Goal: Transaction & Acquisition: Purchase product/service

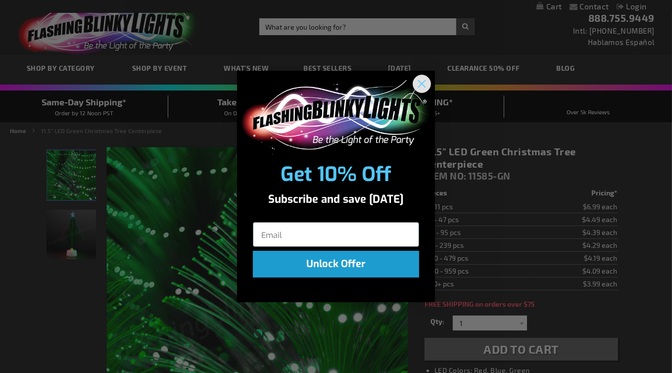
click at [421, 83] on circle "Close dialog" at bounding box center [422, 83] width 16 height 16
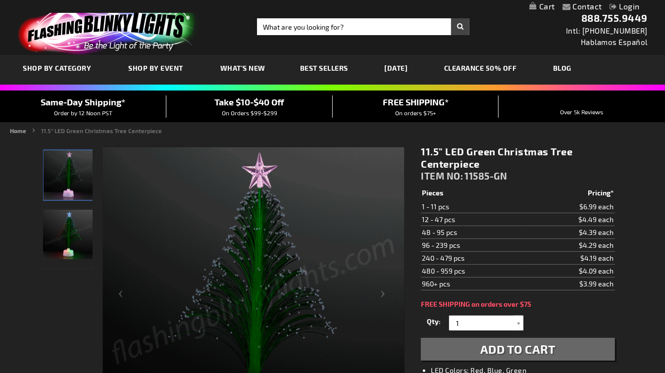
click at [413, 69] on link "[DATE]" at bounding box center [396, 67] width 38 height 33
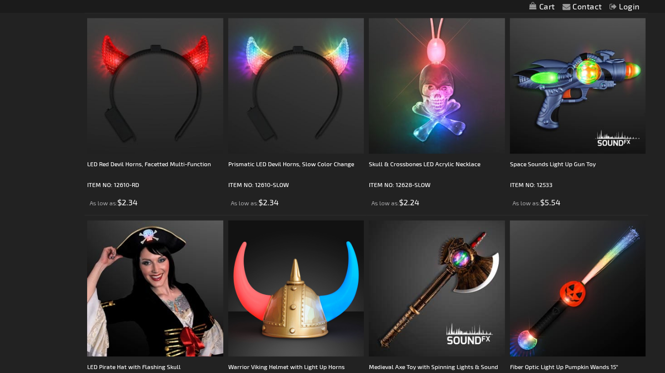
scroll to position [2914, 0]
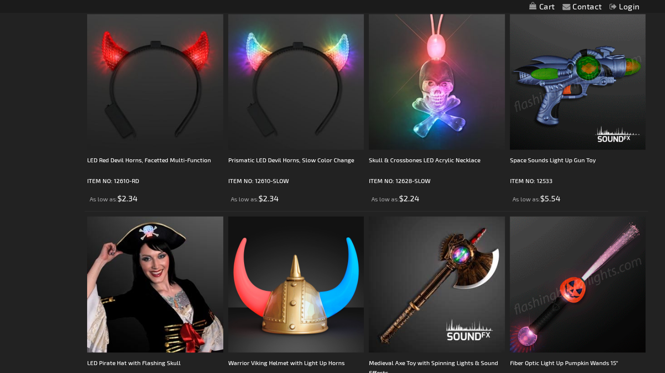
click at [567, 124] on img at bounding box center [578, 82] width 136 height 136
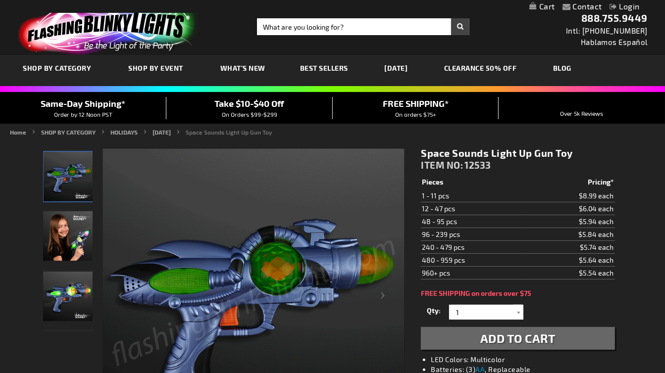
click at [528, 338] on span "Add to Cart" at bounding box center [517, 338] width 75 height 14
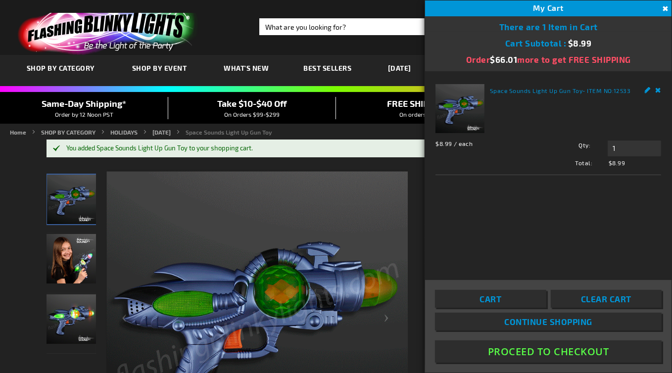
click at [540, 323] on span "Continue Shopping" at bounding box center [548, 322] width 88 height 10
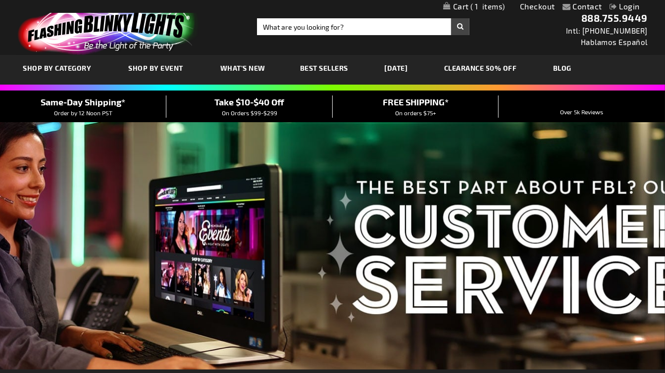
click at [403, 69] on link "[DATE]" at bounding box center [396, 67] width 38 height 33
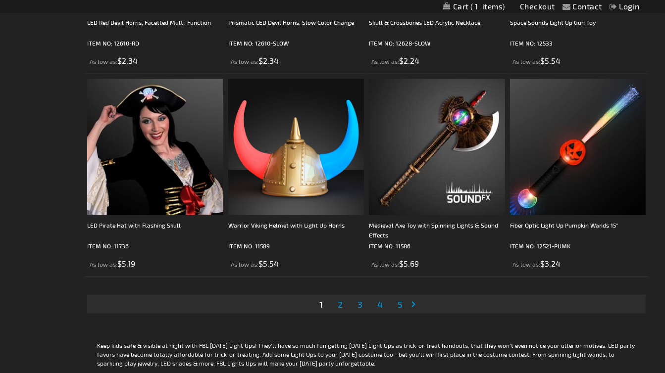
scroll to position [3053, 0]
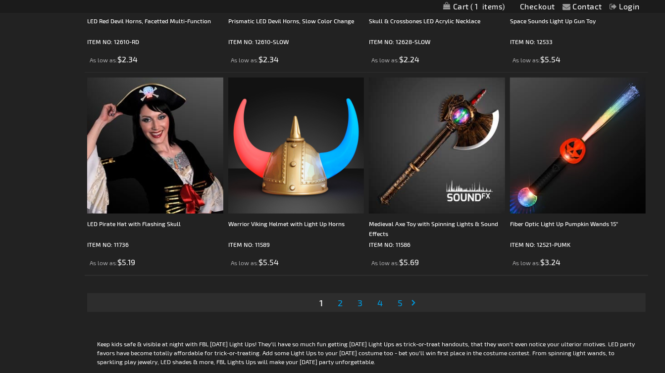
click at [342, 302] on span "2" at bounding box center [340, 302] width 5 height 11
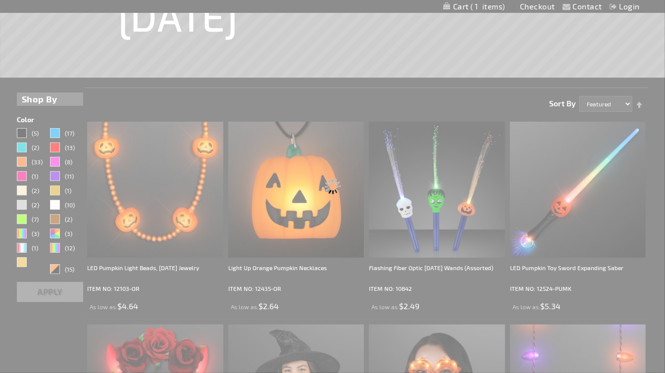
scroll to position [0, 0]
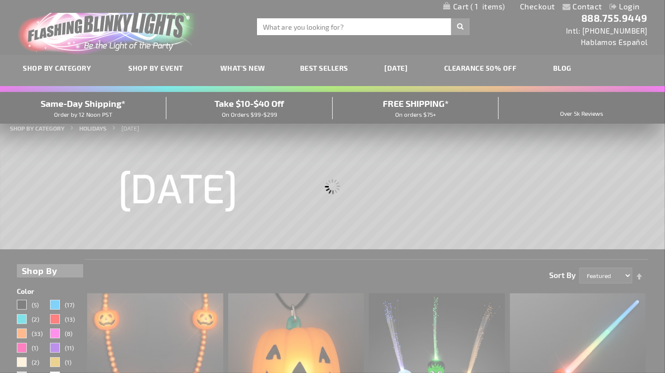
click at [342, 302] on div "Please wait..." at bounding box center [332, 186] width 665 height 373
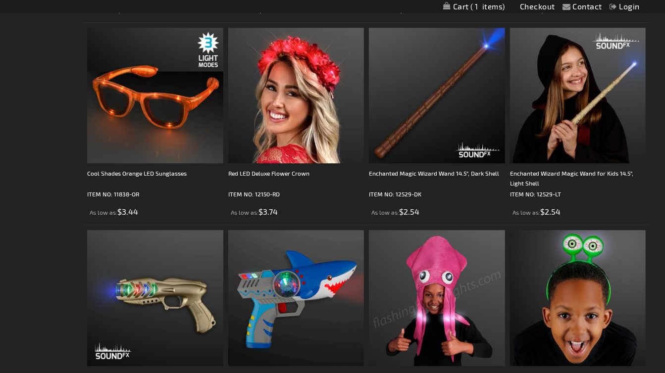
scroll to position [1683, 0]
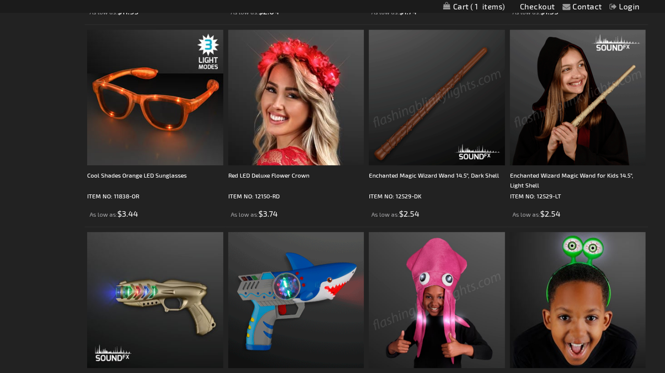
click at [447, 122] on img at bounding box center [437, 98] width 136 height 136
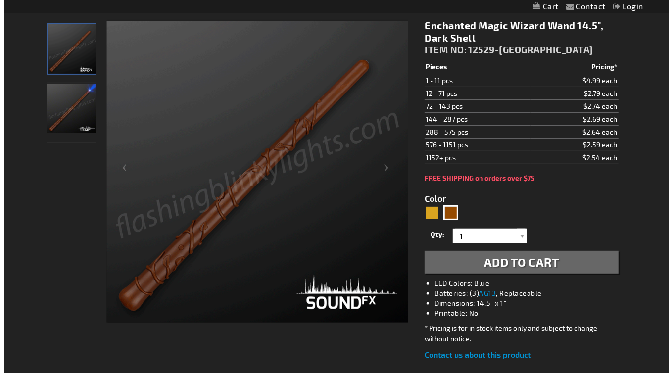
scroll to position [130, 0]
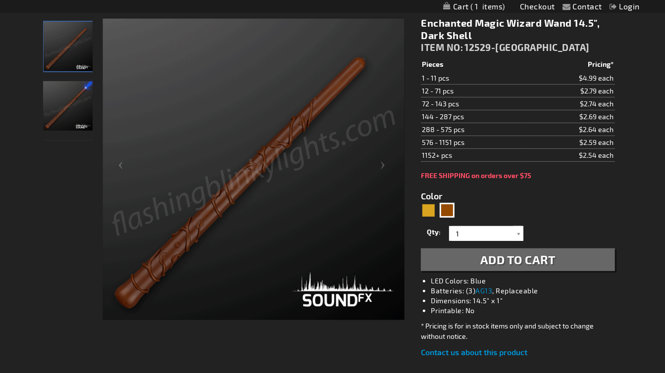
click at [550, 262] on span "Add to Cart" at bounding box center [517, 259] width 75 height 14
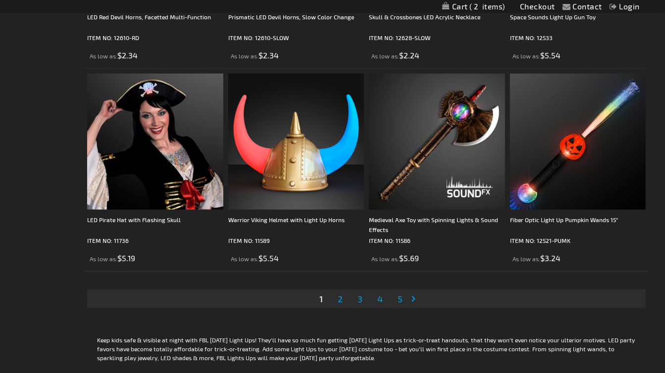
scroll to position [3081, 0]
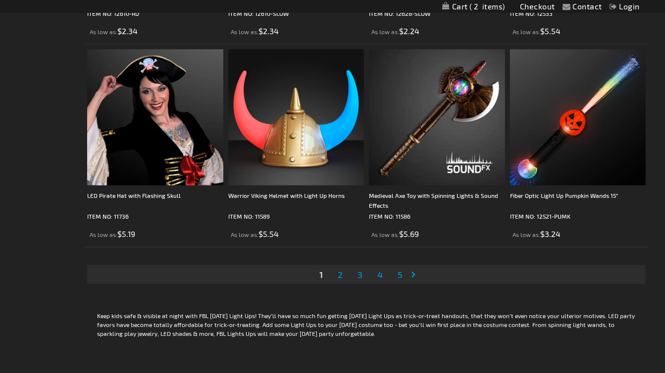
click at [341, 275] on span "2" at bounding box center [340, 274] width 5 height 11
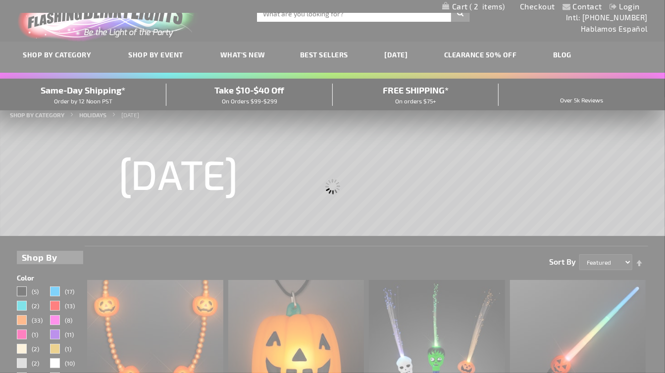
scroll to position [0, 0]
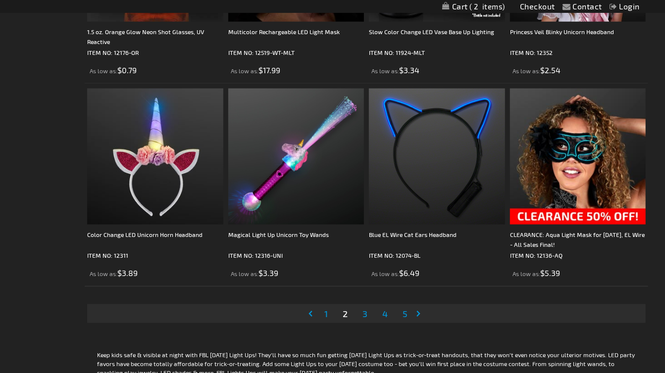
scroll to position [3055, 0]
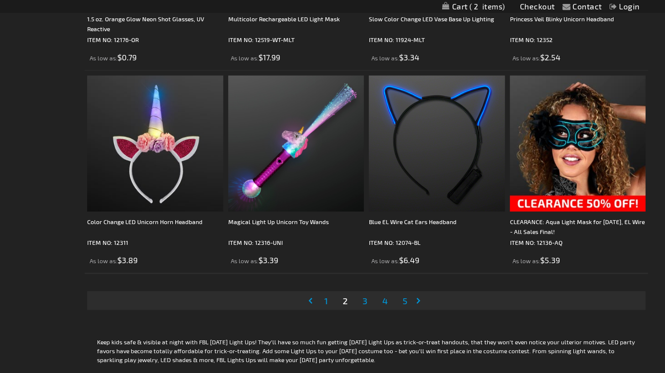
click at [366, 301] on span "3" at bounding box center [364, 300] width 5 height 11
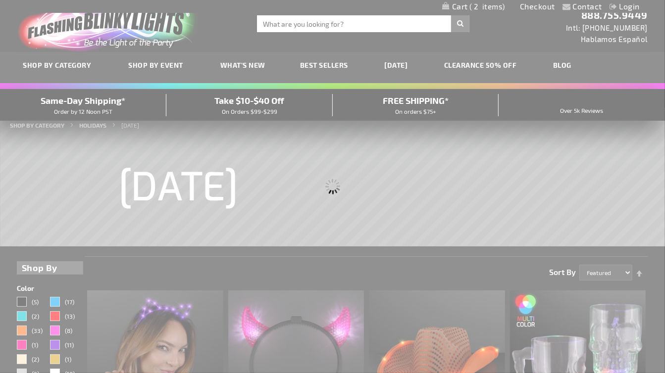
scroll to position [0, 0]
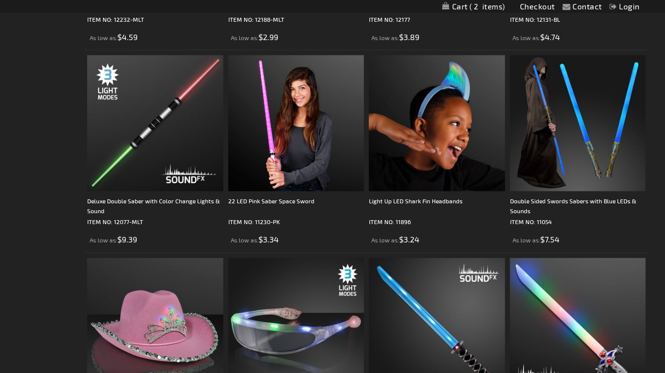
scroll to position [1047, 0]
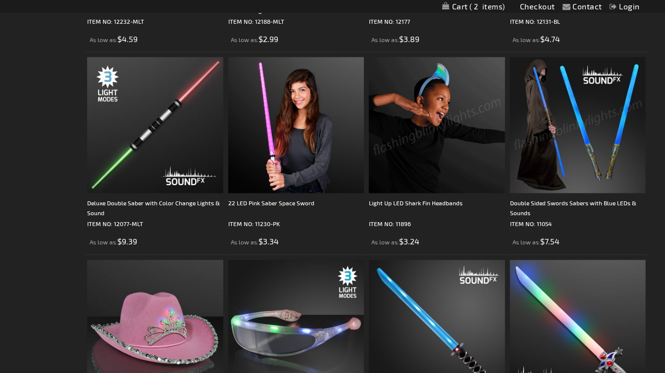
click at [430, 164] on img at bounding box center [437, 125] width 136 height 136
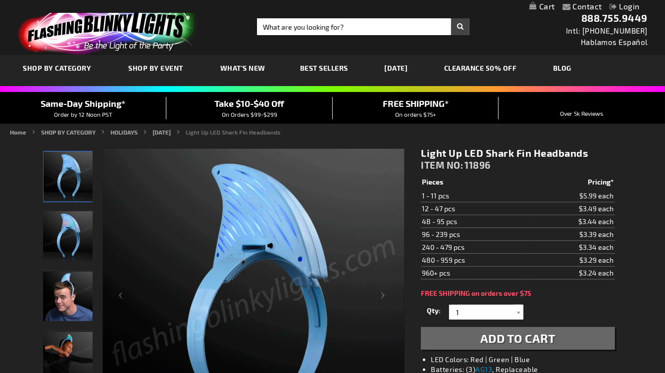
click at [497, 340] on span "Add to Cart" at bounding box center [517, 338] width 75 height 14
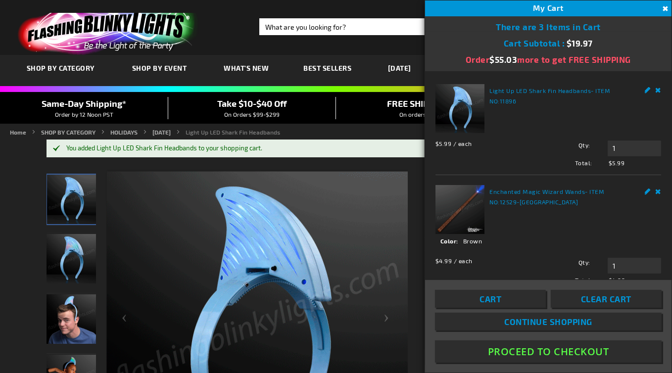
click at [663, 7] on button "Close" at bounding box center [664, 8] width 11 height 11
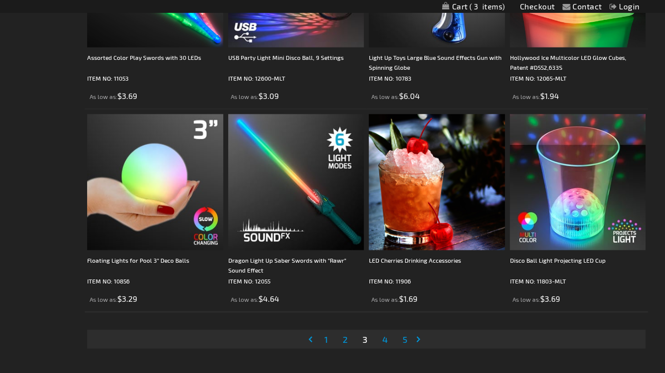
scroll to position [3039, 0]
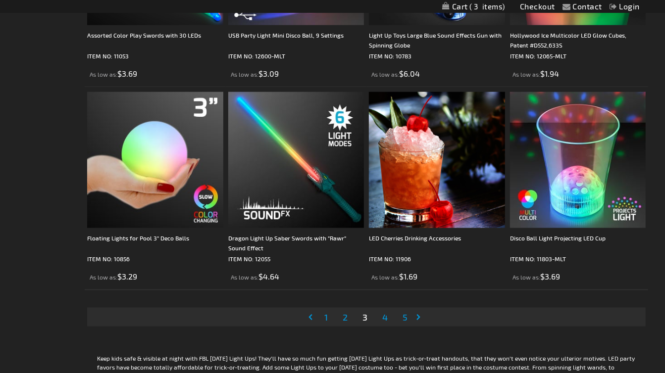
click at [386, 317] on span "4" at bounding box center [384, 317] width 5 height 11
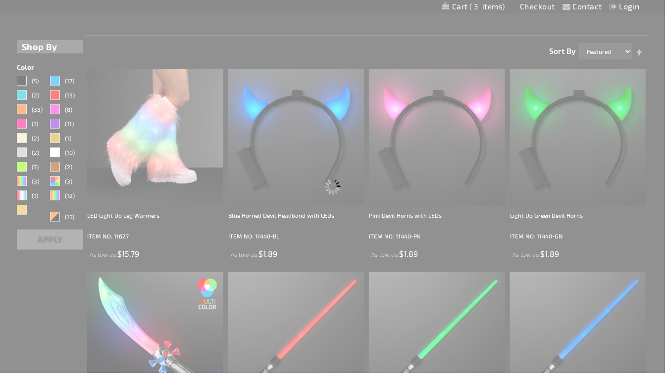
scroll to position [0, 0]
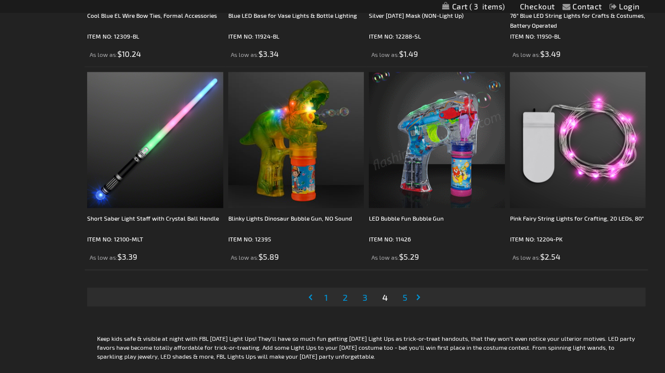
scroll to position [3065, 0]
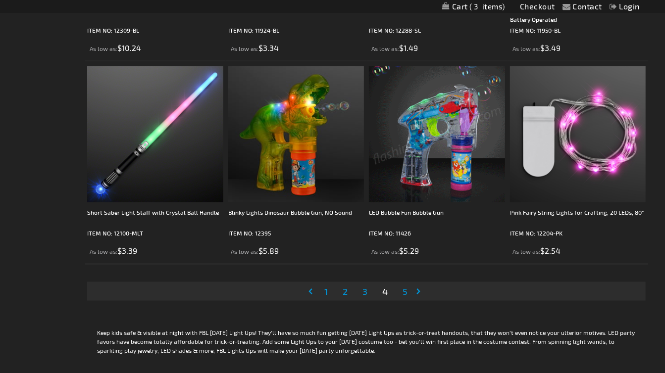
click at [406, 293] on span "5" at bounding box center [404, 291] width 5 height 11
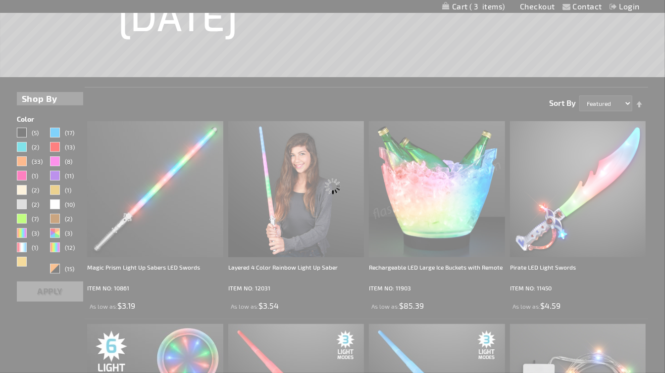
scroll to position [0, 0]
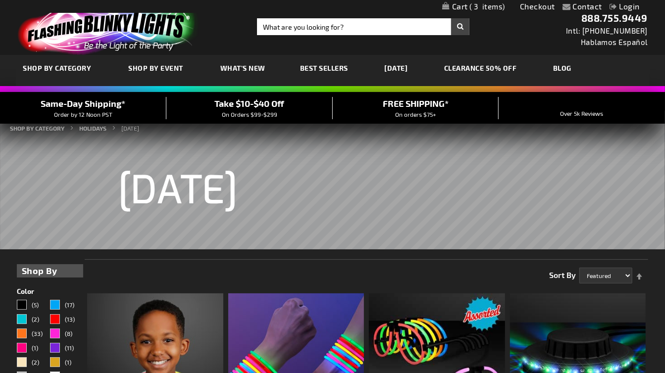
click at [253, 67] on span "What's New" at bounding box center [242, 68] width 45 height 8
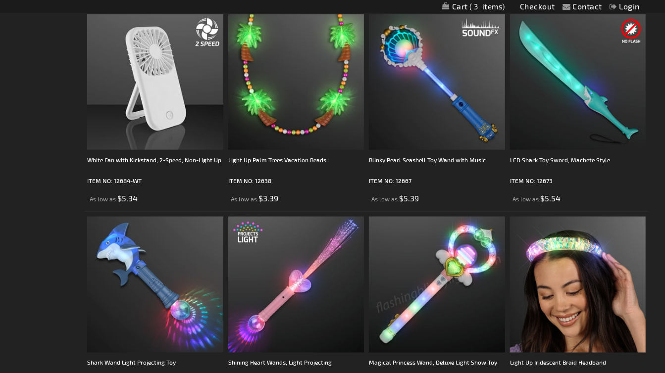
scroll to position [797, 0]
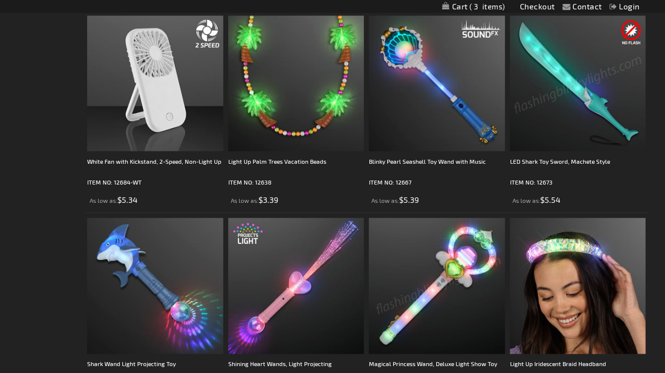
click at [572, 128] on img at bounding box center [578, 84] width 136 height 136
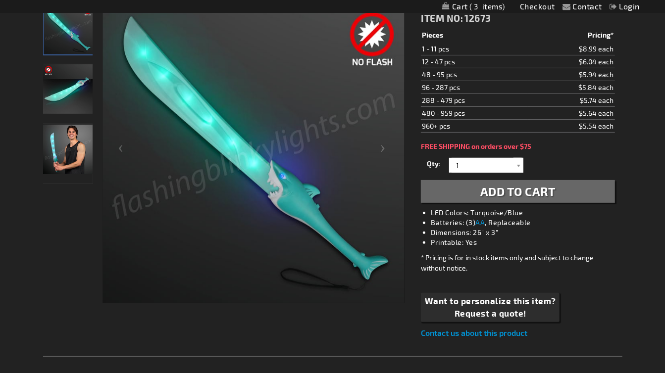
scroll to position [147, 0]
click at [525, 191] on span "Add to Cart" at bounding box center [517, 191] width 75 height 14
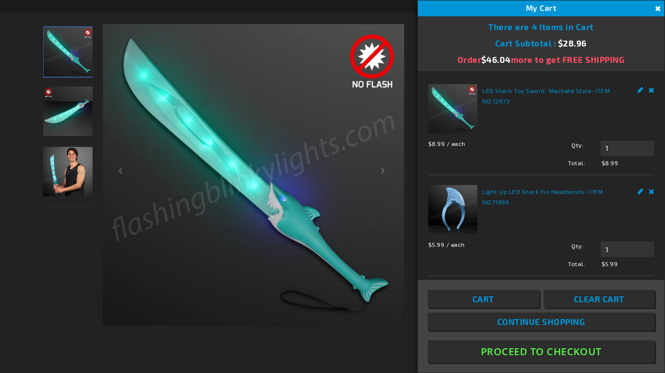
scroll to position [170, 0]
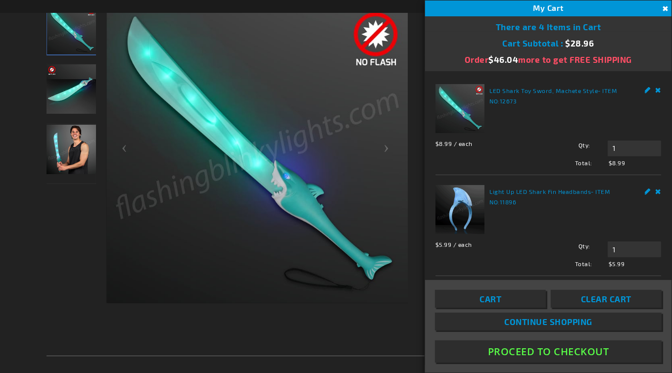
click at [664, 8] on button "Close" at bounding box center [664, 8] width 11 height 11
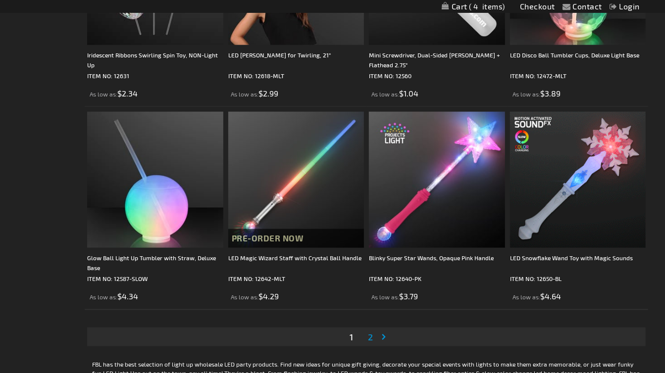
scroll to position [2932, 0]
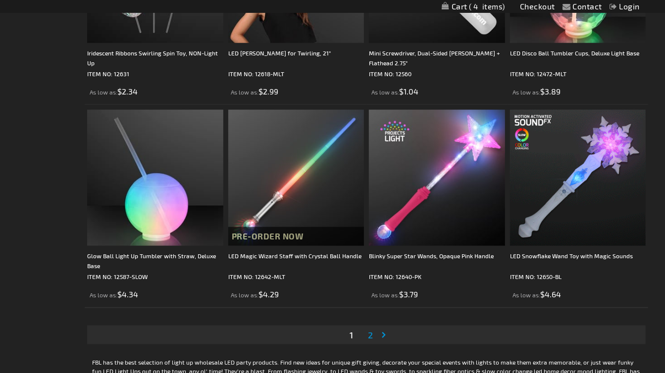
click at [371, 334] on span "2" at bounding box center [370, 335] width 5 height 11
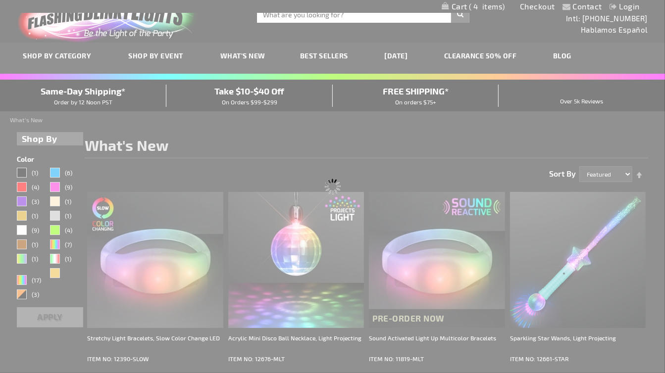
scroll to position [0, 0]
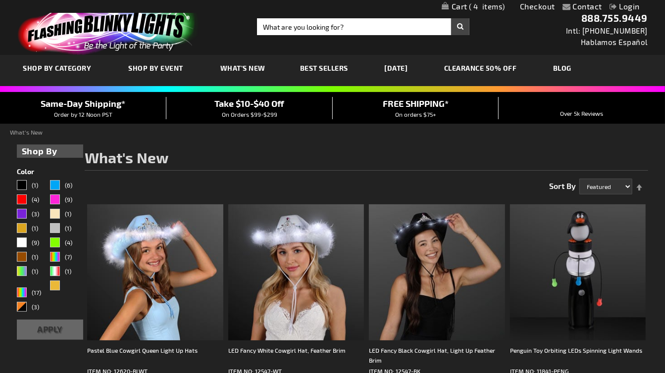
click at [312, 70] on span "Best Sellers" at bounding box center [324, 68] width 48 height 8
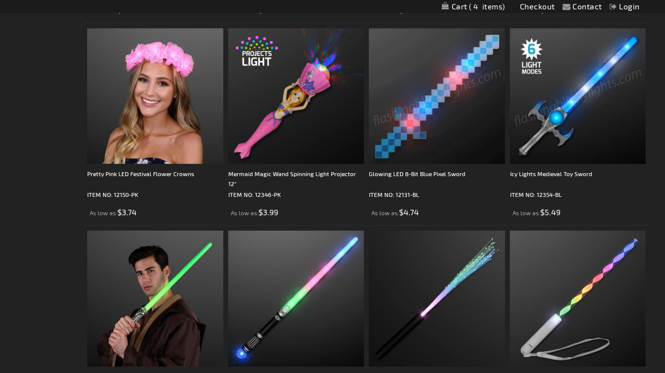
scroll to position [1699, 0]
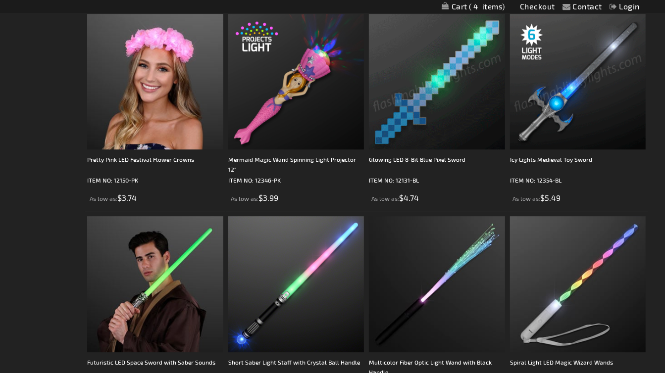
click at [593, 109] on img at bounding box center [578, 82] width 136 height 136
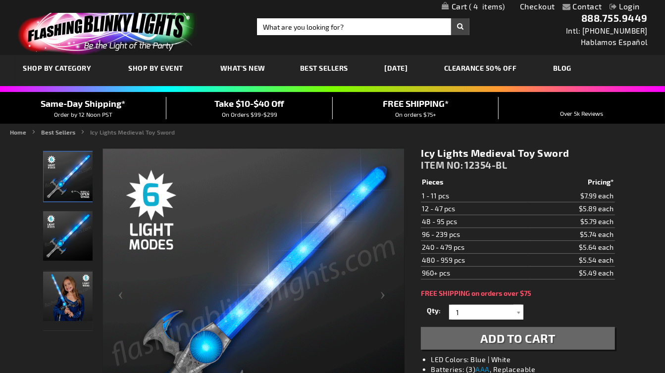
click at [525, 337] on span "Add to Cart" at bounding box center [517, 338] width 75 height 14
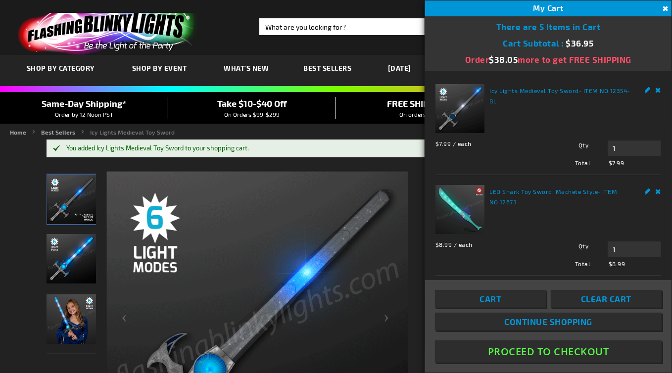
click at [663, 9] on button "Close" at bounding box center [664, 8] width 11 height 11
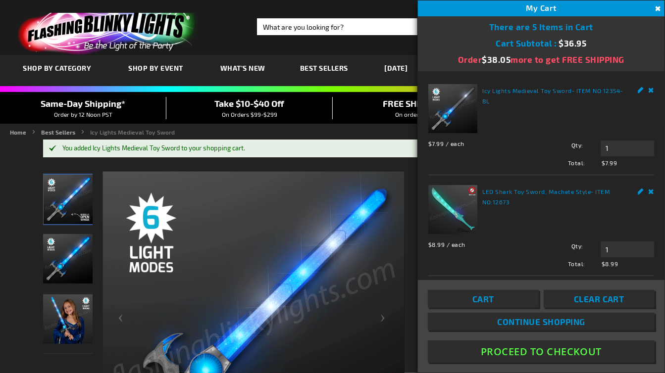
click at [663, 9] on div "My Cart 5" at bounding box center [541, 8] width 246 height 16
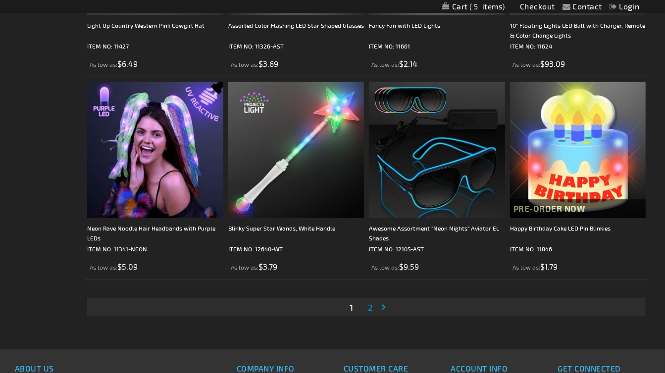
scroll to position [3053, 0]
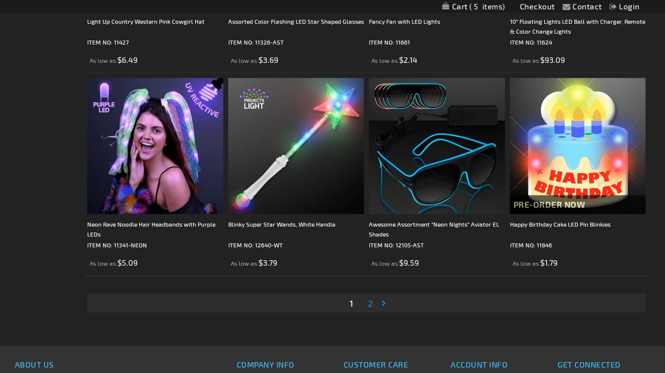
click at [371, 303] on span "2" at bounding box center [370, 303] width 5 height 11
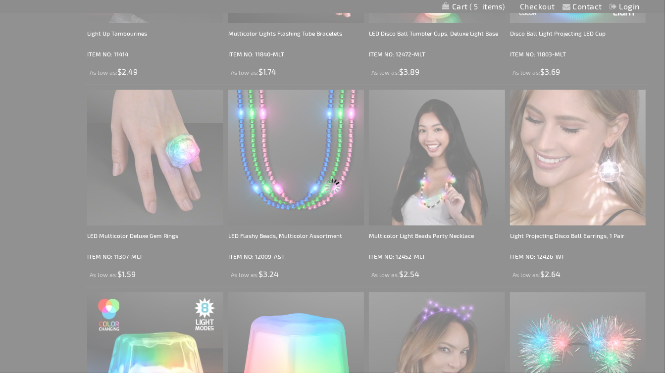
scroll to position [0, 0]
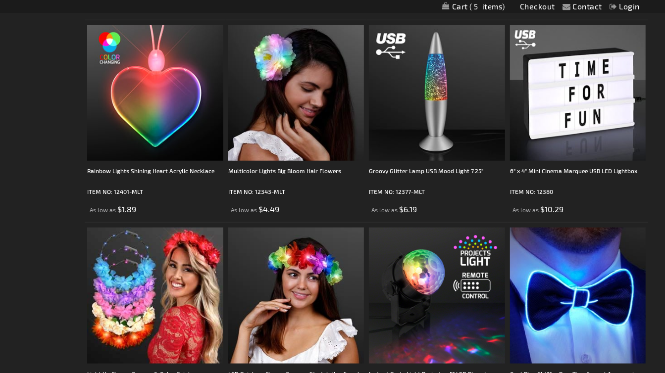
scroll to position [364, 0]
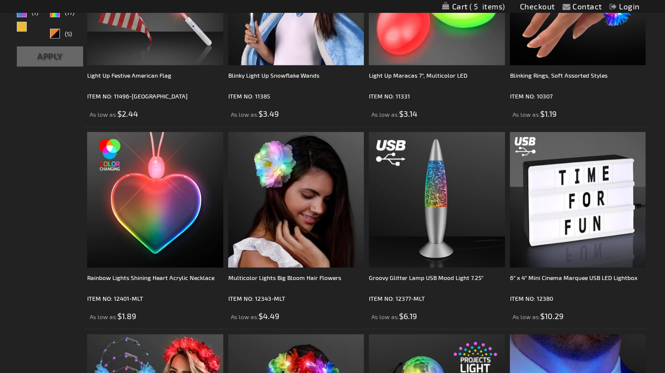
drag, startPoint x: 664, startPoint y: 71, endPoint x: 664, endPoint y: 47, distance: 24.3
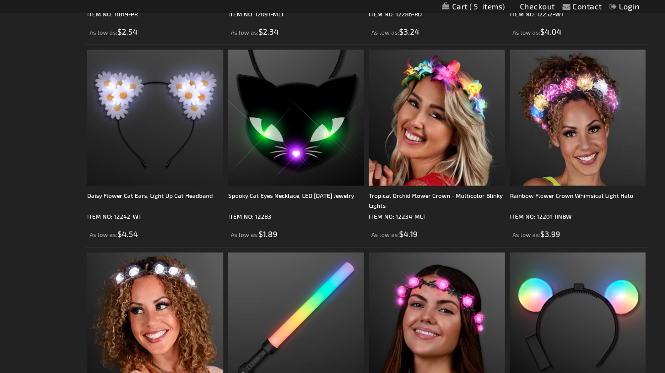
scroll to position [1046, 0]
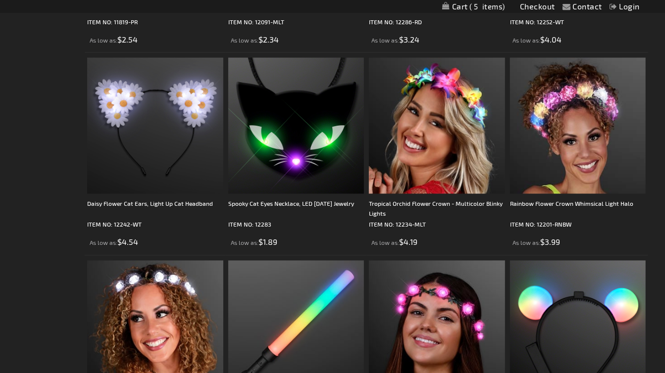
drag, startPoint x: 662, startPoint y: 139, endPoint x: 668, endPoint y: 137, distance: 6.6
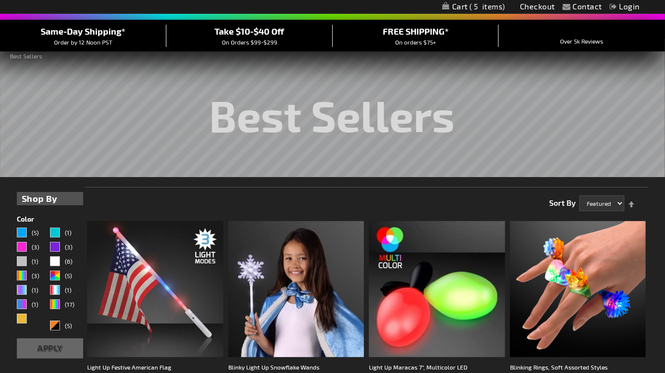
scroll to position [0, 0]
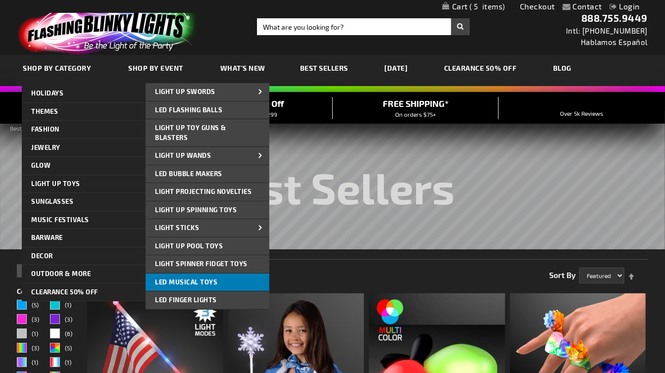
click at [194, 281] on span "LED Musical Toys" at bounding box center [186, 282] width 62 height 8
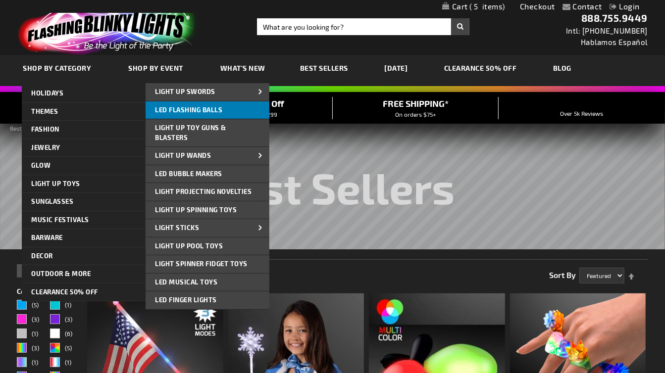
click at [197, 110] on span "LED Flashing Balls" at bounding box center [188, 110] width 67 height 8
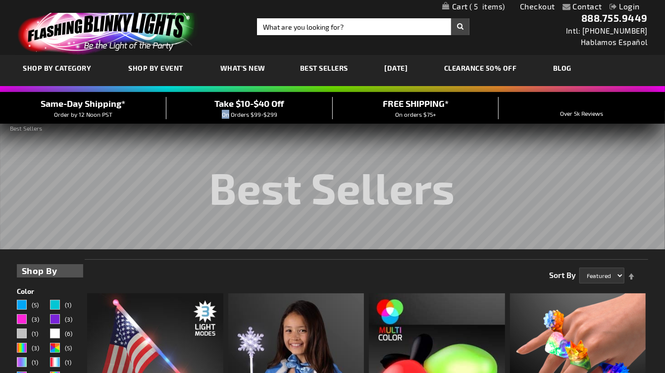
click at [197, 110] on div "Take $10-$40 Off On Orders $99-$299" at bounding box center [249, 108] width 166 height 22
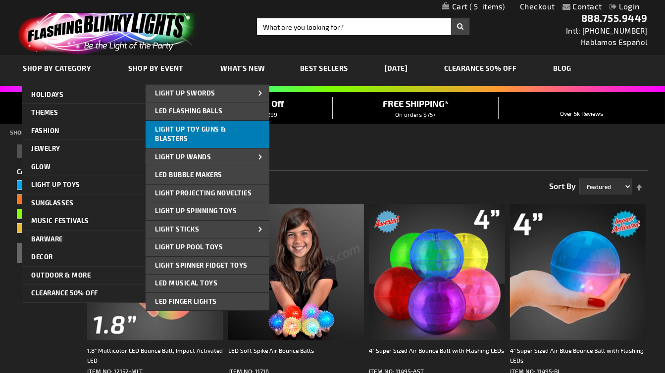
click at [176, 135] on span "Light Up Toy Guns & Blasters" at bounding box center [190, 134] width 71 height 18
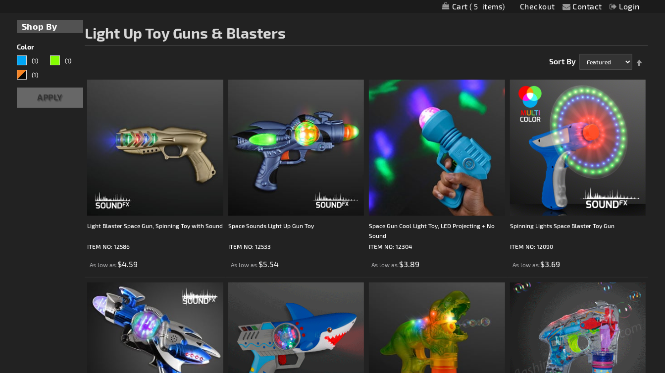
scroll to position [125, 0]
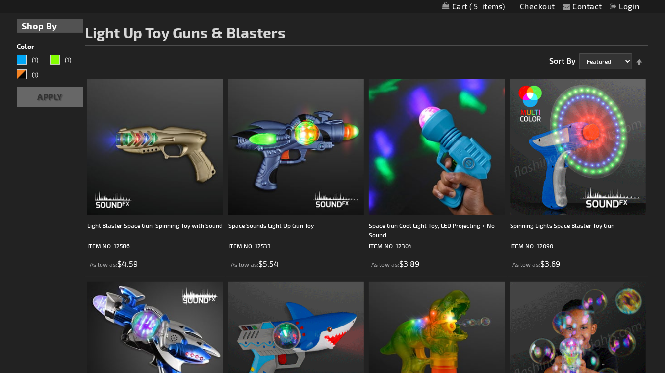
click at [593, 168] on img at bounding box center [578, 147] width 136 height 136
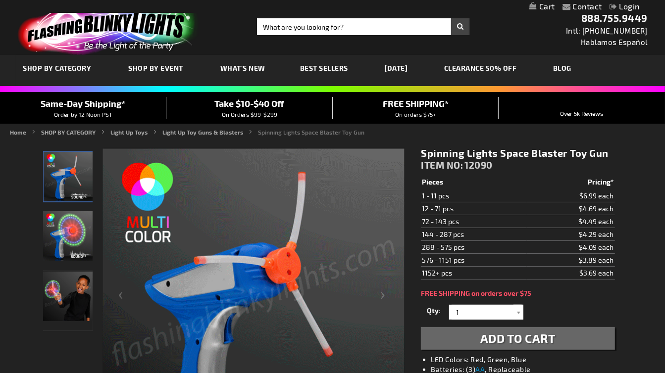
click at [493, 341] on span "Add to Cart" at bounding box center [517, 338] width 75 height 14
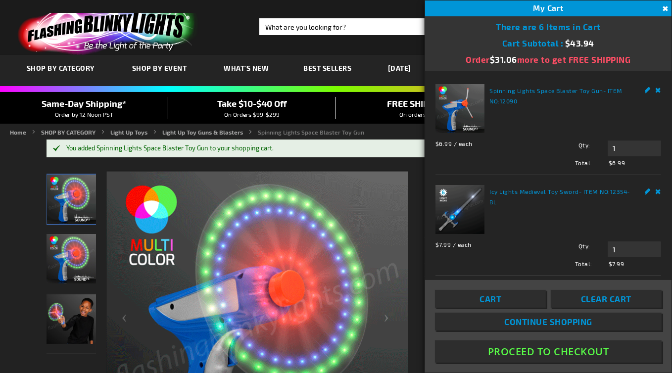
click at [664, 7] on button "Close" at bounding box center [664, 8] width 11 height 11
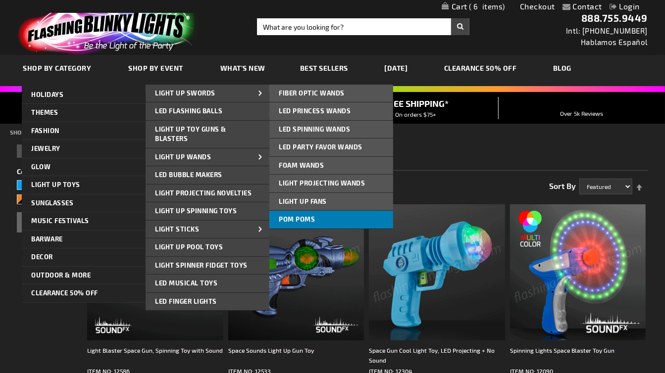
click at [301, 217] on span "Pom Poms" at bounding box center [297, 219] width 36 height 8
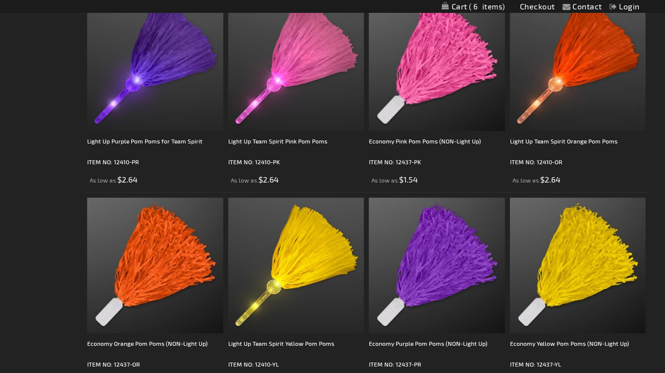
scroll to position [630, 0]
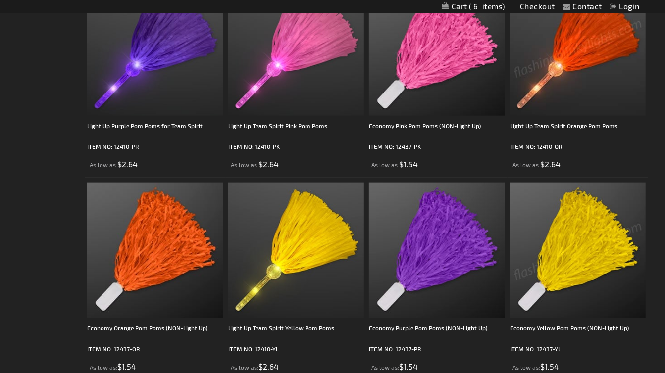
click at [580, 82] on img at bounding box center [578, 48] width 136 height 136
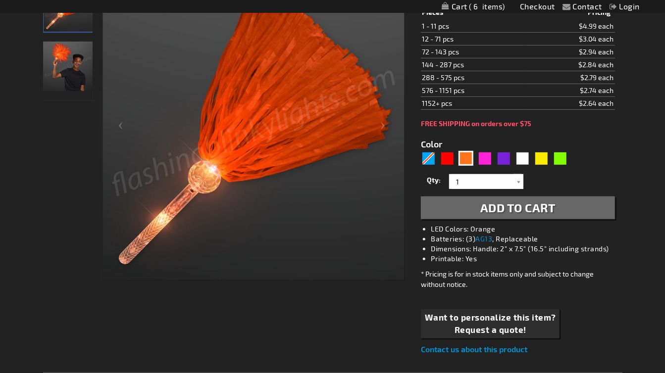
scroll to position [171, 0]
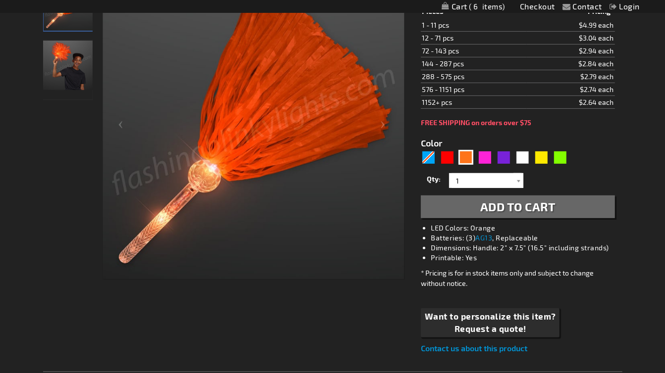
click at [543, 208] on span "Add to Cart" at bounding box center [517, 206] width 75 height 14
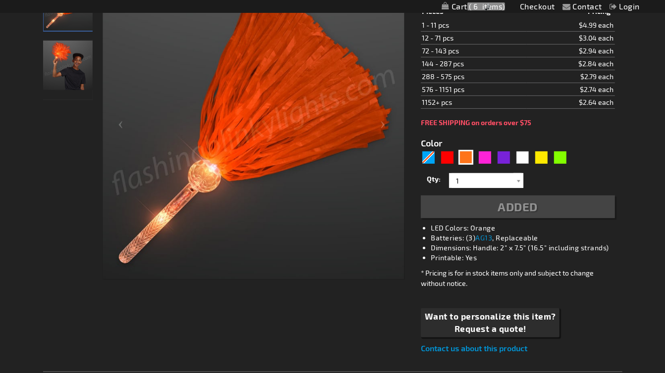
scroll to position [194, 0]
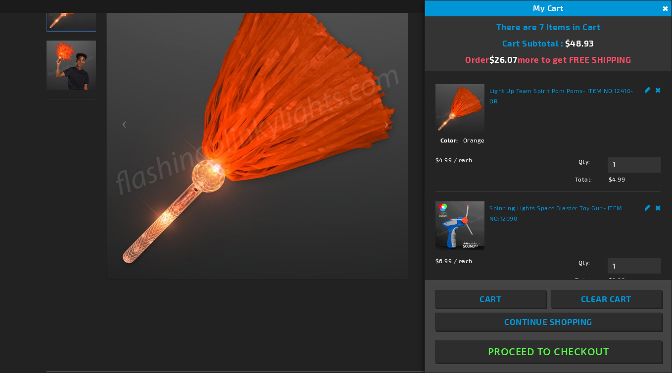
click at [664, 9] on button "Close" at bounding box center [664, 8] width 11 height 11
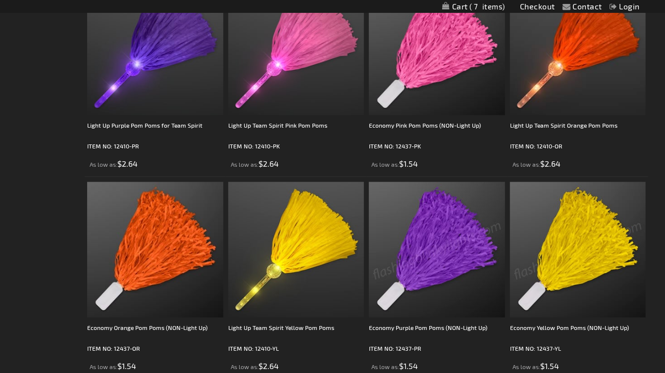
scroll to position [630, 0]
click at [411, 177] on li "Economy Purple Pom Poms (NON-Light Up) ITEM NO: 12437-PR As low as $1.54" at bounding box center [436, 278] width 141 height 203
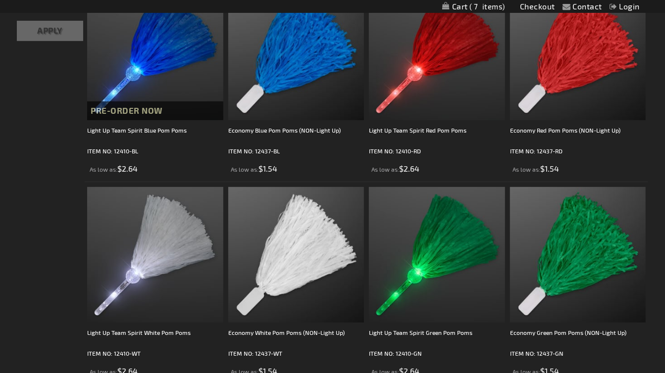
scroll to position [0, 0]
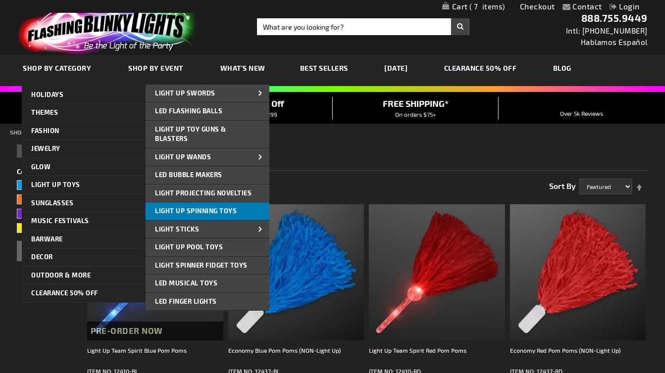
click at [212, 209] on span "Light Up Spinning Toys" at bounding box center [196, 211] width 82 height 8
click at [212, 209] on img at bounding box center [155, 272] width 136 height 136
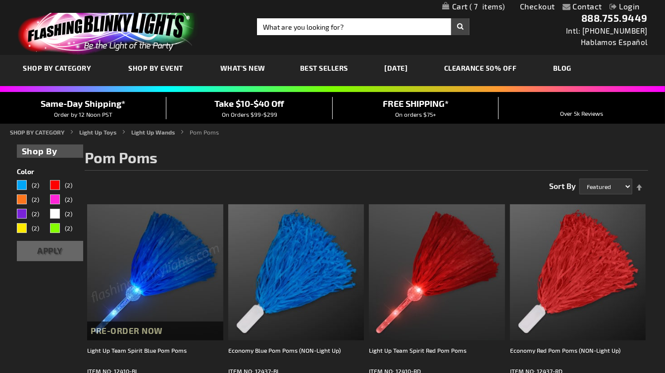
click at [212, 209] on img at bounding box center [155, 272] width 136 height 136
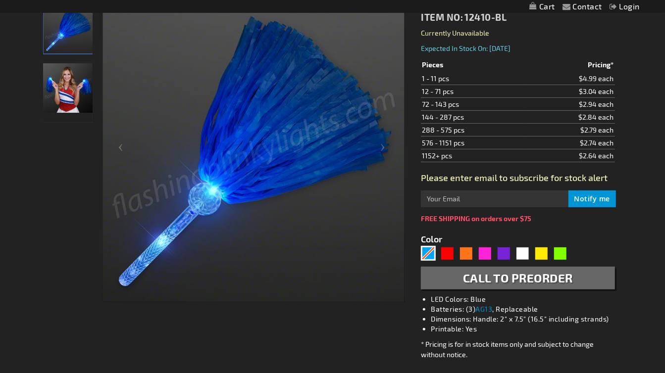
scroll to position [50, 0]
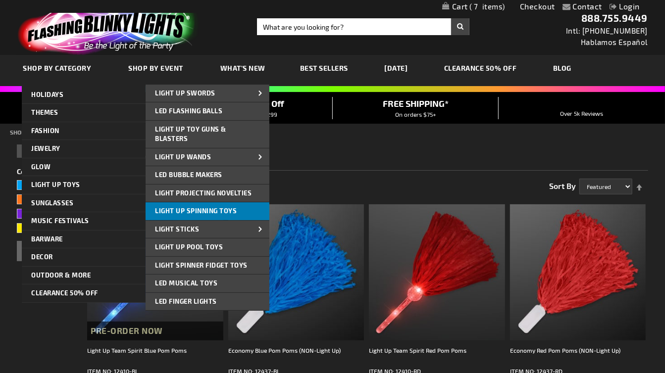
click at [194, 212] on span "Light Up Spinning Toys" at bounding box center [196, 211] width 82 height 8
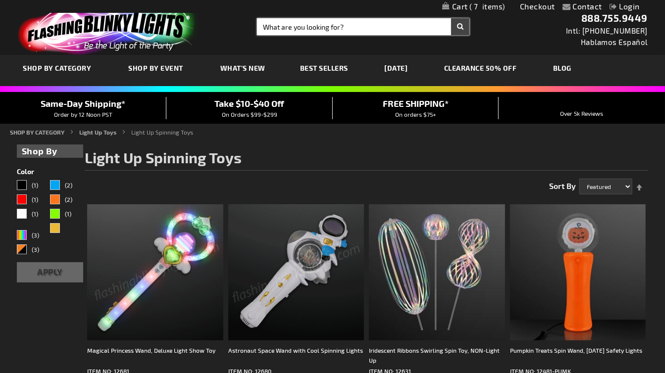
click at [306, 28] on input "Search" at bounding box center [363, 26] width 212 height 17
type input "led poi balls"
click at [456, 27] on button "Search" at bounding box center [460, 26] width 18 height 17
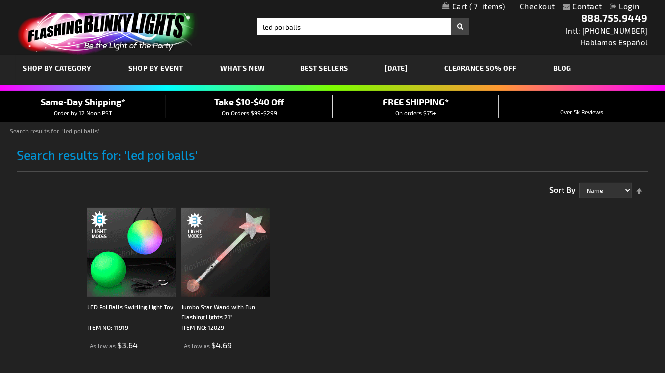
click at [139, 255] on img at bounding box center [131, 252] width 89 height 89
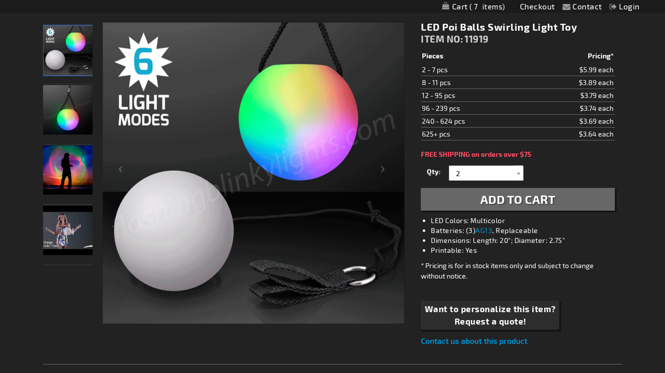
scroll to position [126, 0]
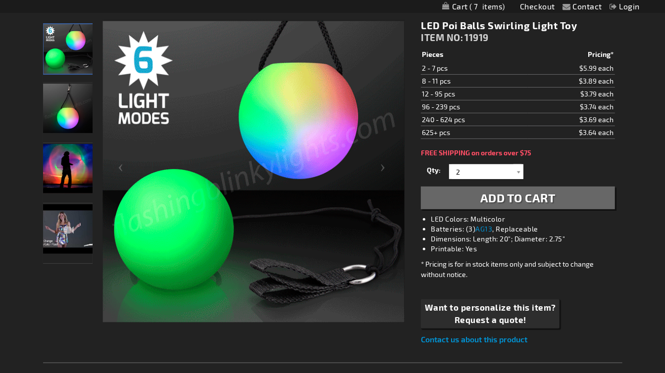
click at [68, 235] on img "LED Poi Balls Swirling Light Toy" at bounding box center [67, 228] width 49 height 49
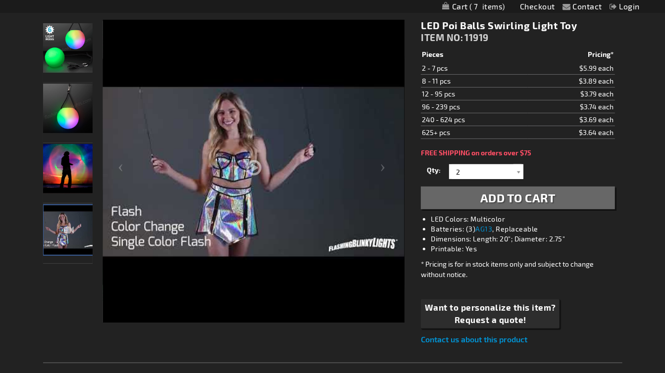
click at [496, 198] on span "Add to Cart" at bounding box center [517, 198] width 75 height 14
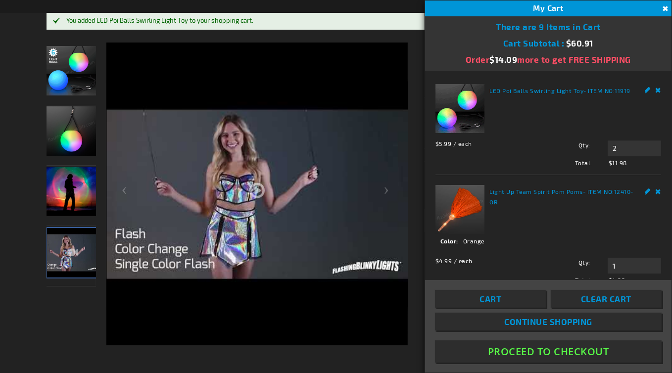
click at [663, 7] on button "Close" at bounding box center [664, 8] width 11 height 11
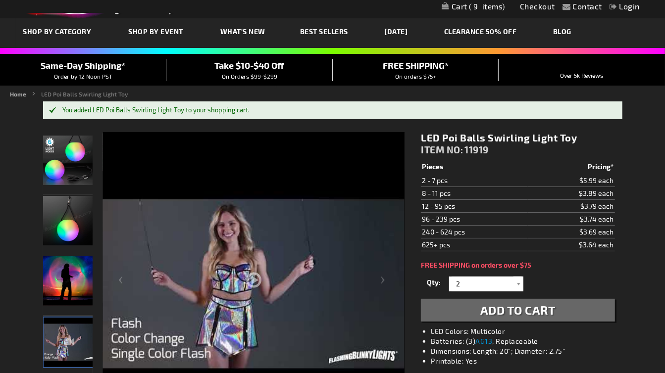
scroll to position [0, 0]
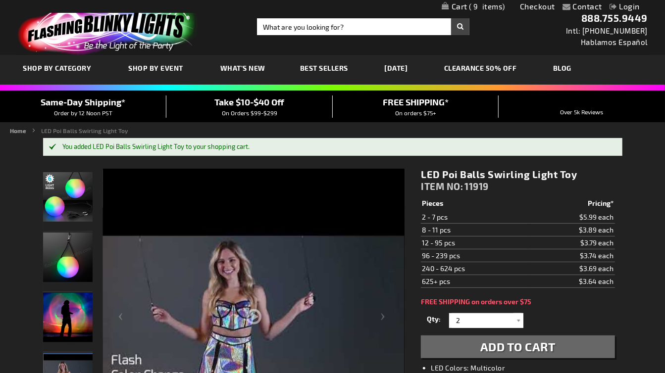
click at [530, 347] on span "Add to Cart" at bounding box center [517, 347] width 75 height 14
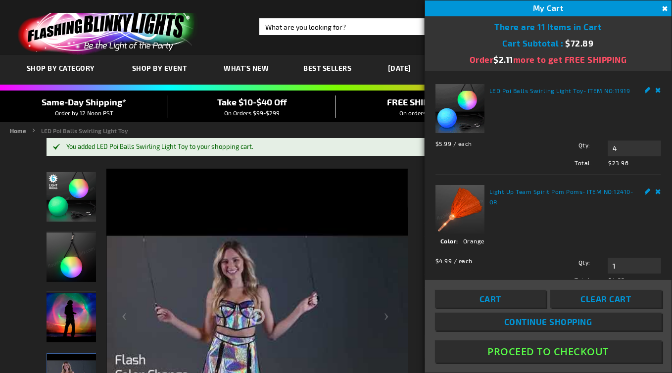
click at [664, 8] on button "Close" at bounding box center [664, 8] width 11 height 11
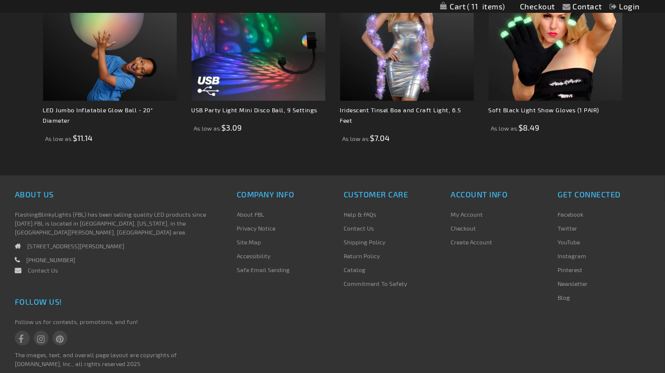
scroll to position [812, 0]
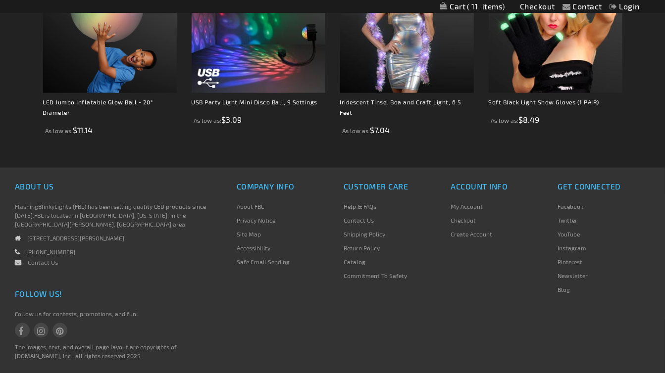
click at [252, 206] on link "About FBL" at bounding box center [250, 206] width 27 height 7
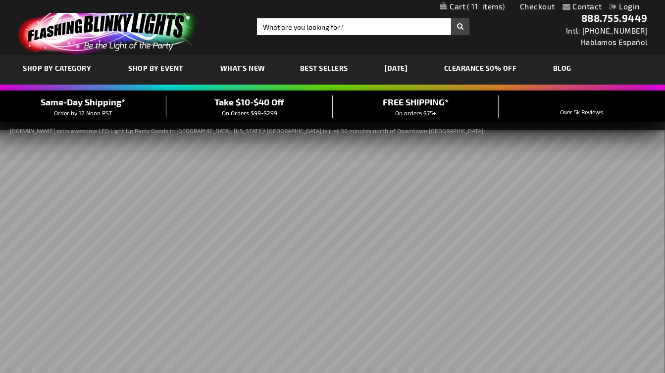
click at [478, 7] on span "11" at bounding box center [486, 6] width 38 height 9
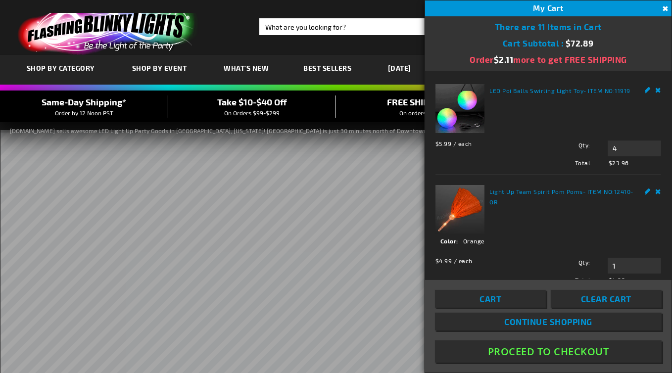
click at [553, 351] on button "Proceed To Checkout" at bounding box center [548, 352] width 227 height 22
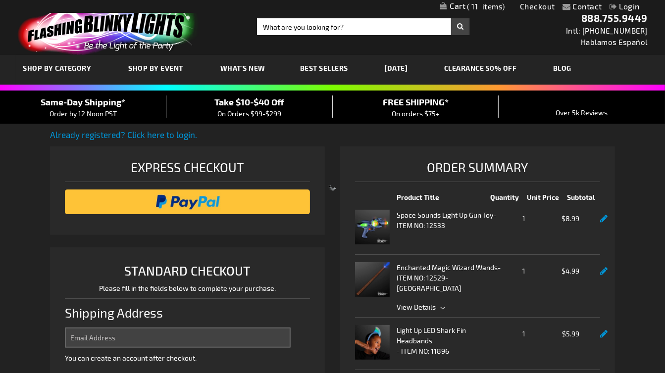
select select "US"
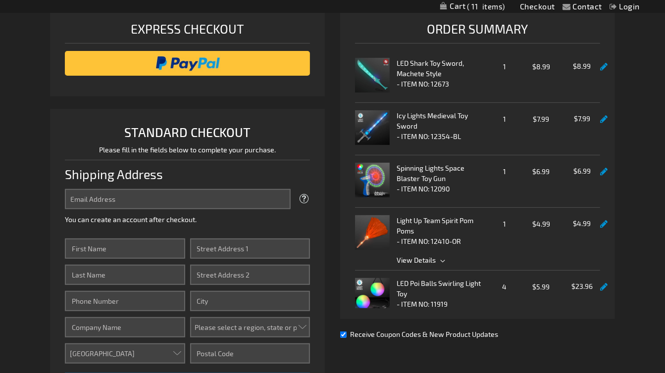
scroll to position [195, 0]
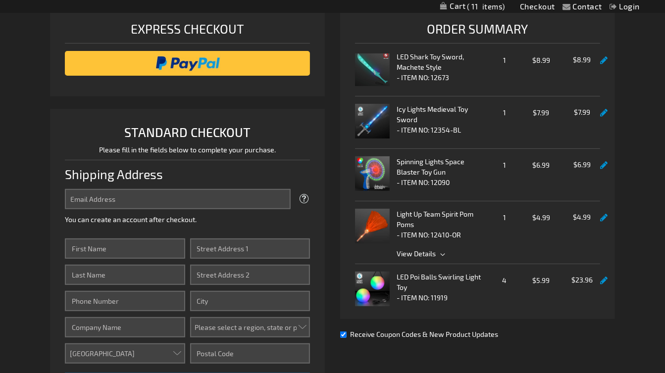
click at [387, 168] on img at bounding box center [372, 173] width 35 height 35
click at [436, 166] on strong "Spinning Lights Space Blaster Toy Gun" at bounding box center [442, 166] width 91 height 21
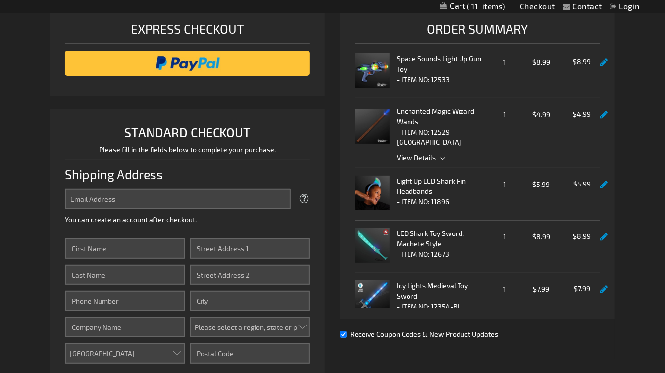
scroll to position [0, 0]
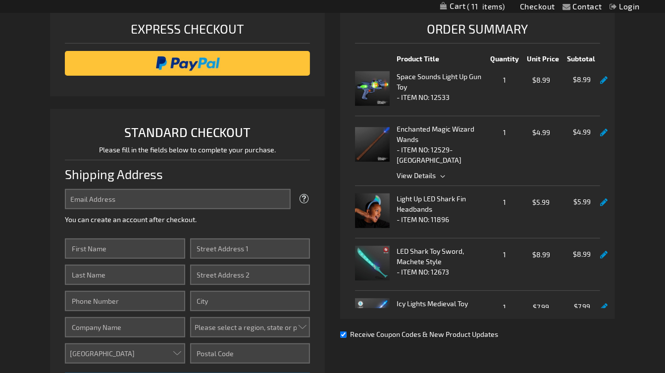
click at [432, 171] on span "View Details" at bounding box center [416, 175] width 39 height 8
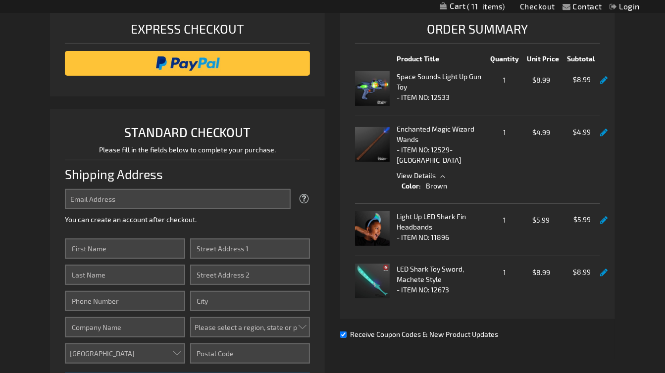
click at [460, 159] on div "Enchanted Magic Wizard Wands - ITEM NO: 12529-DK Qty 1 $4.99 $4.99" at bounding box center [477, 159] width 245 height 70
click at [500, 134] on span "1" at bounding box center [505, 132] width 34 height 12
click at [502, 134] on span "1" at bounding box center [505, 132] width 34 height 12
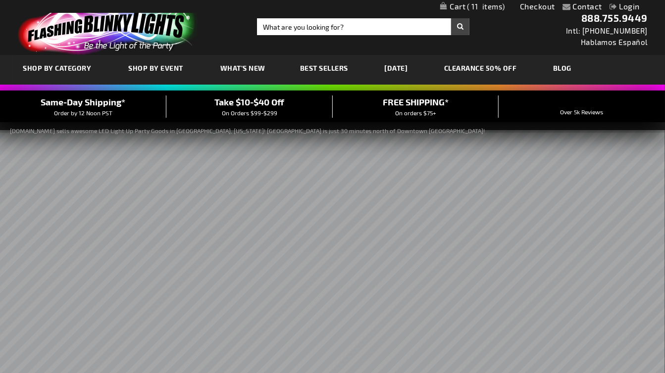
click at [488, 7] on span "11" at bounding box center [486, 6] width 38 height 9
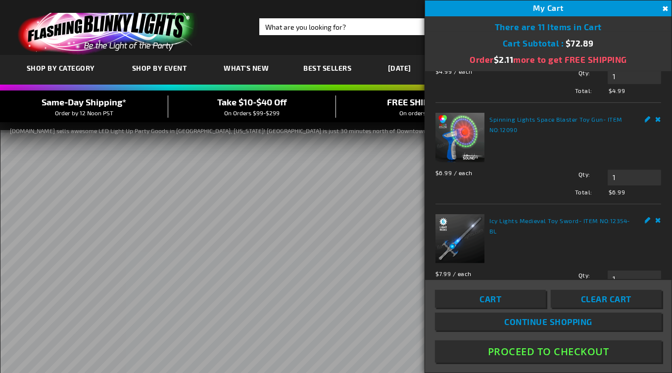
scroll to position [198, 0]
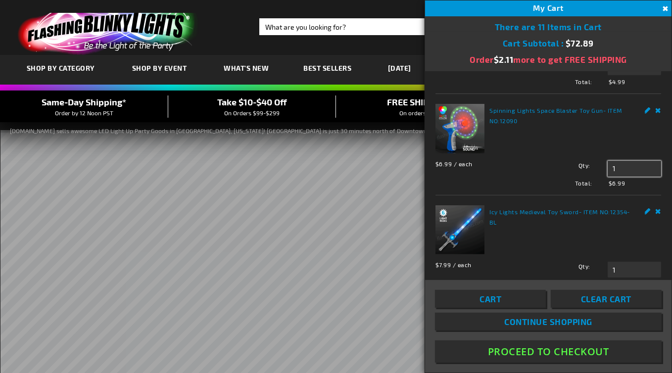
click at [625, 164] on input "1" at bounding box center [634, 169] width 53 height 16
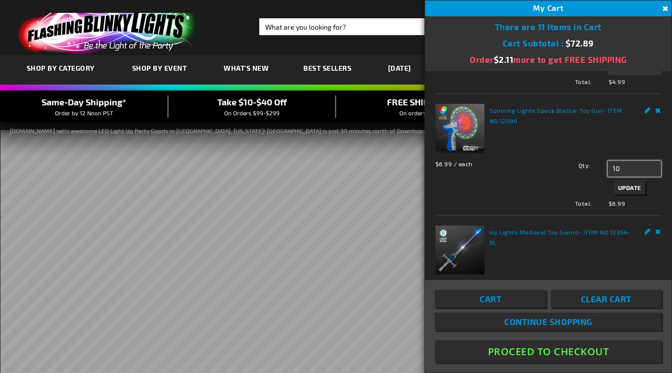
type input "10"
click at [628, 184] on span "Update" at bounding box center [629, 187] width 23 height 7
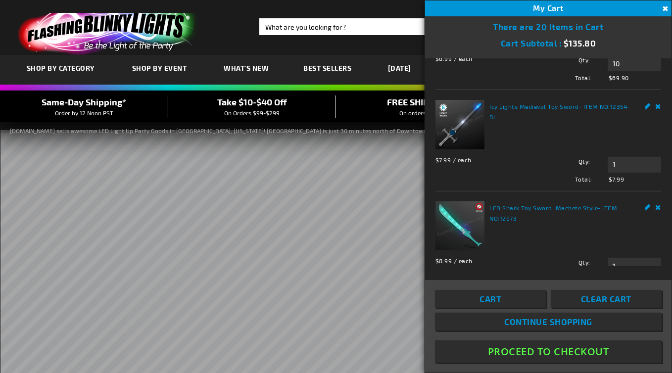
scroll to position [290, 0]
click at [477, 119] on img at bounding box center [460, 125] width 49 height 49
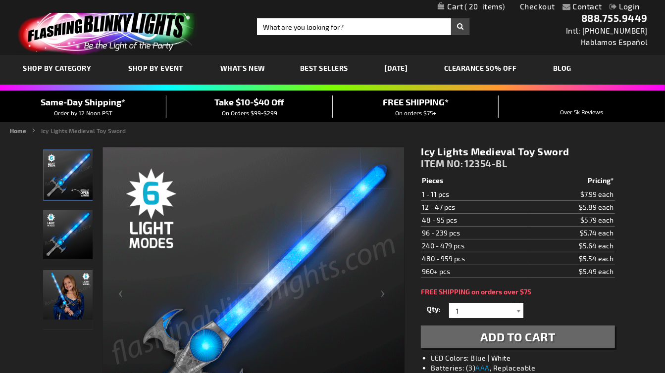
click at [518, 309] on div at bounding box center [518, 310] width 10 height 15
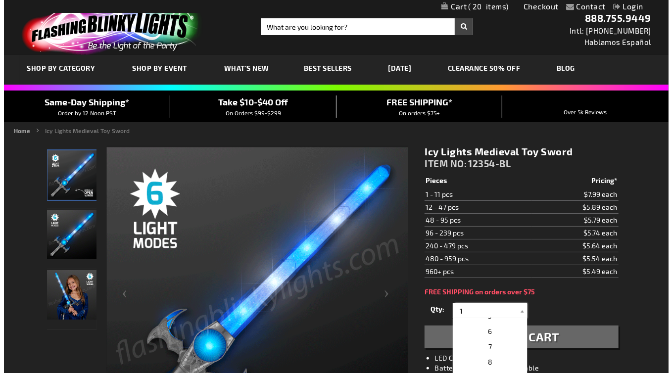
scroll to position [63, 0]
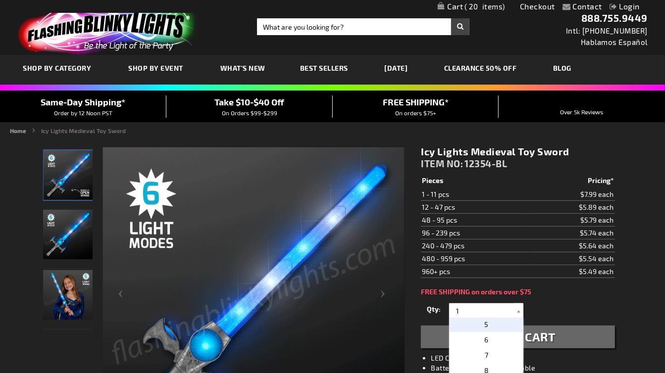
click at [493, 327] on p "5" at bounding box center [486, 324] width 74 height 15
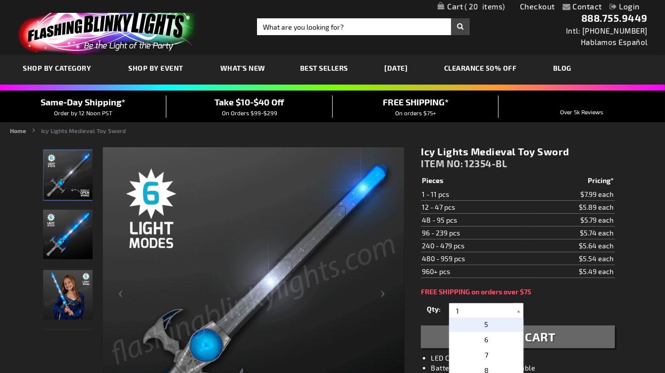
type input "5"
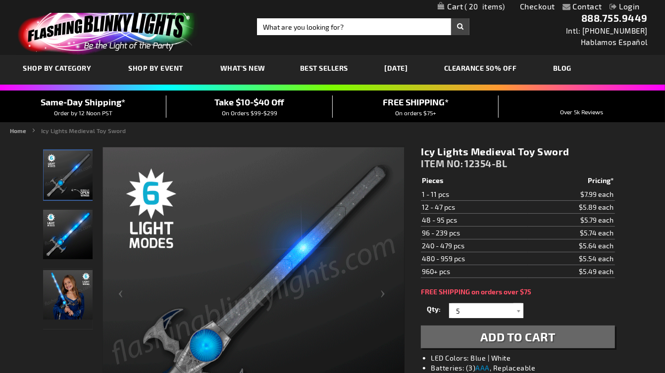
click at [522, 339] on span "Add to Cart" at bounding box center [517, 337] width 75 height 14
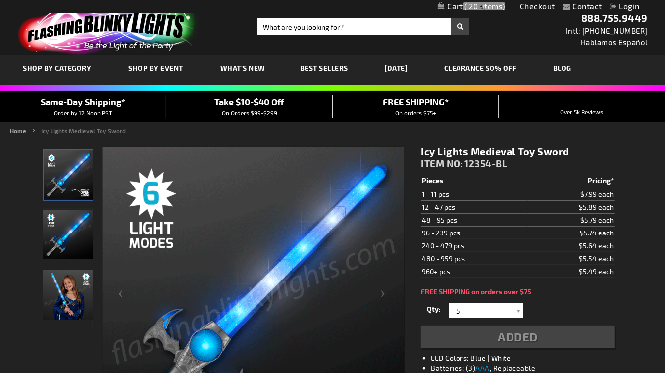
click at [526, 338] on div "Added" at bounding box center [518, 337] width 194 height 23
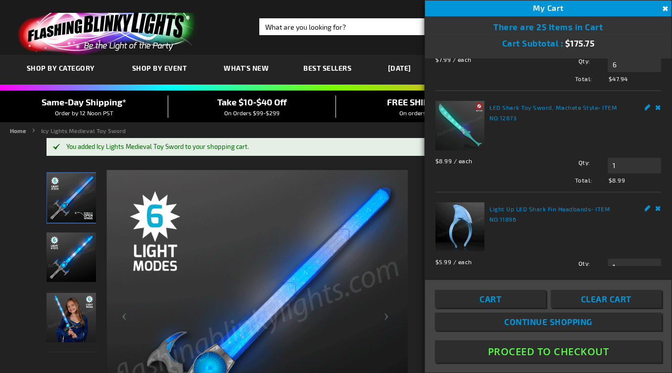
scroll to position [362, 0]
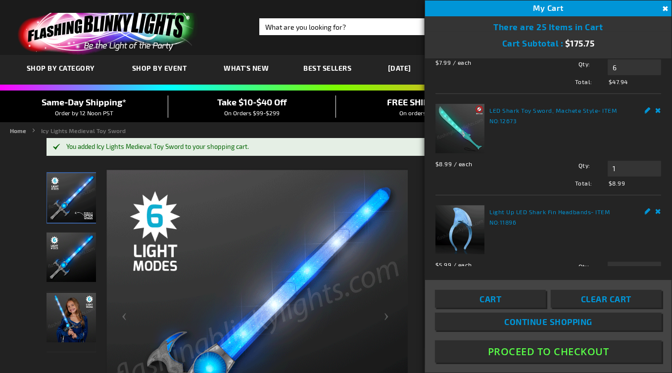
click at [656, 114] on link "Remove" at bounding box center [659, 109] width 6 height 10
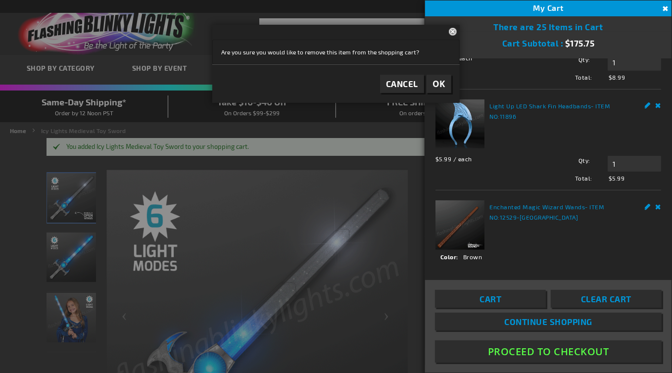
scroll to position [469, 0]
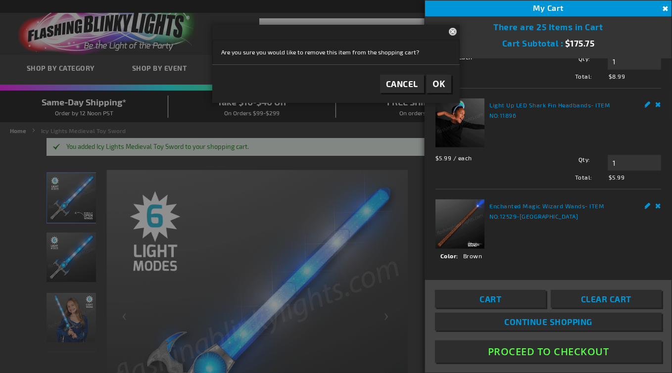
click at [656, 109] on link "Remove" at bounding box center [659, 103] width 6 height 10
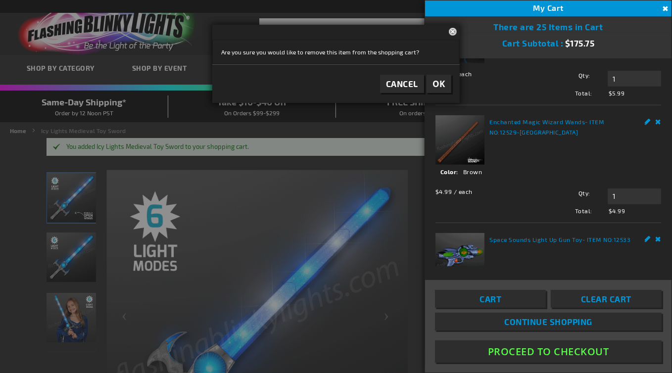
scroll to position [555, 0]
click at [472, 161] on img at bounding box center [460, 137] width 49 height 49
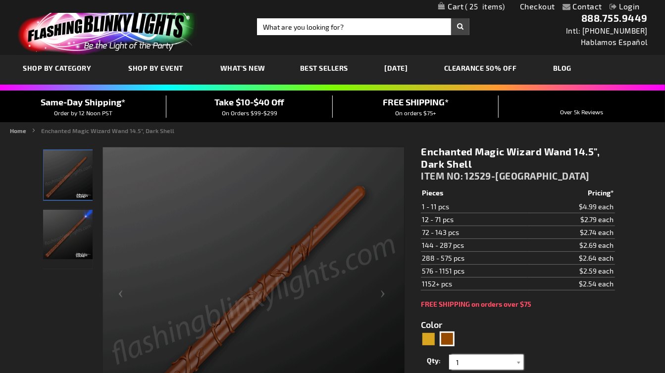
click at [463, 362] on input "1" at bounding box center [487, 362] width 72 height 15
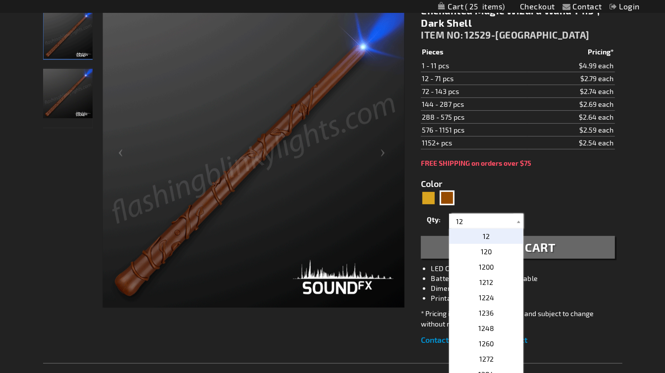
scroll to position [150, 0]
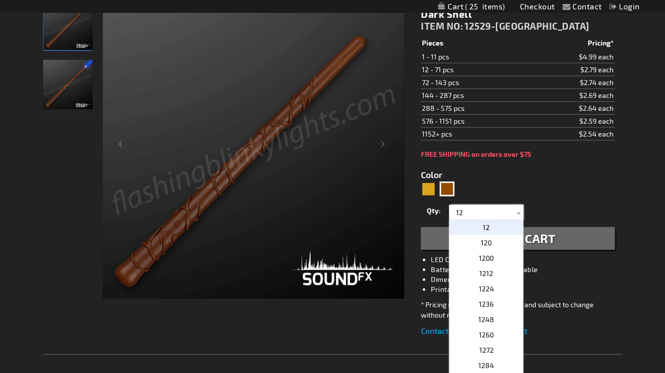
type input "12"
click at [507, 226] on p "12" at bounding box center [486, 227] width 74 height 15
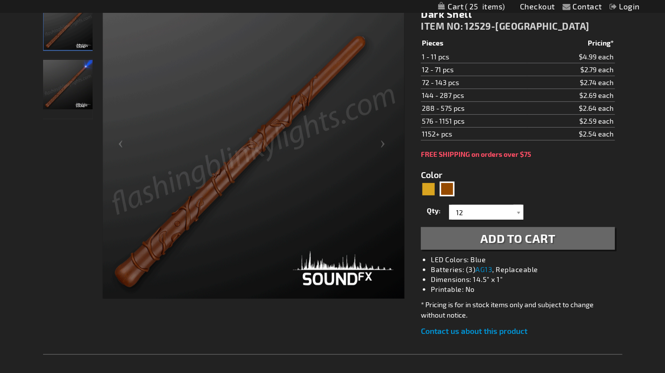
click at [529, 238] on span "Add to Cart" at bounding box center [517, 238] width 75 height 14
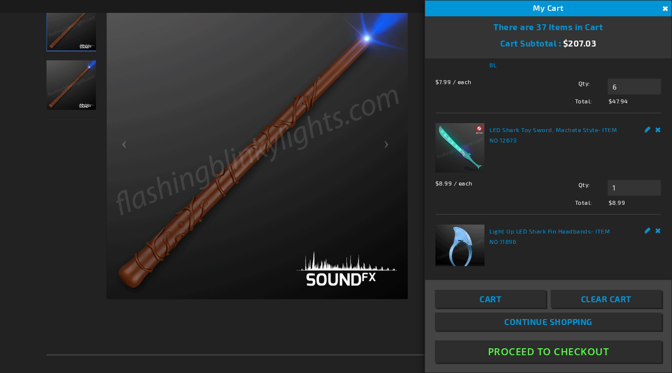
scroll to position [343, 0]
click at [656, 133] on link "Remove" at bounding box center [659, 128] width 6 height 10
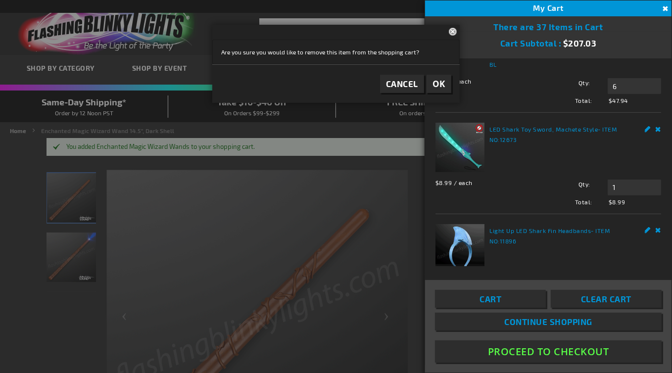
click at [424, 89] on button "Cancel" at bounding box center [402, 84] width 44 height 18
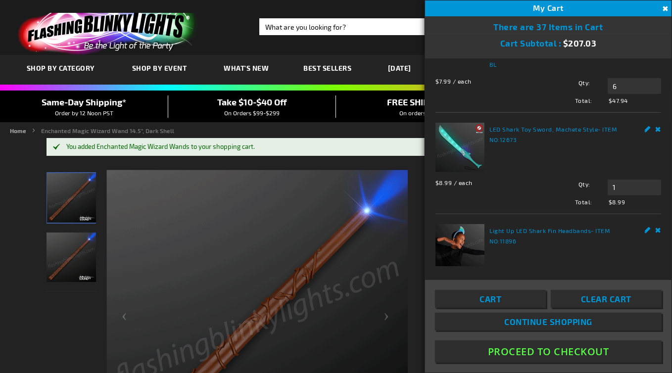
click at [656, 133] on link "Remove" at bounding box center [659, 128] width 6 height 10
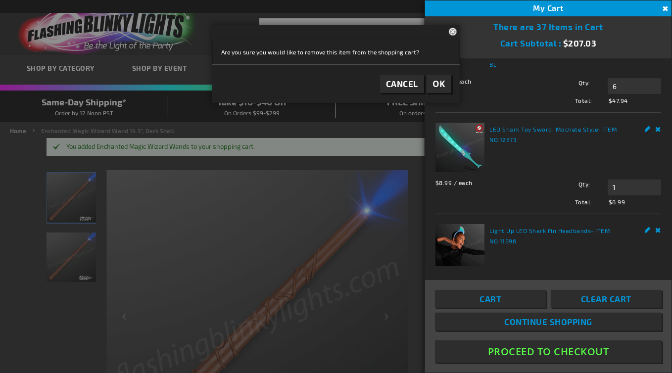
click at [434, 83] on span "OK" at bounding box center [439, 83] width 13 height 11
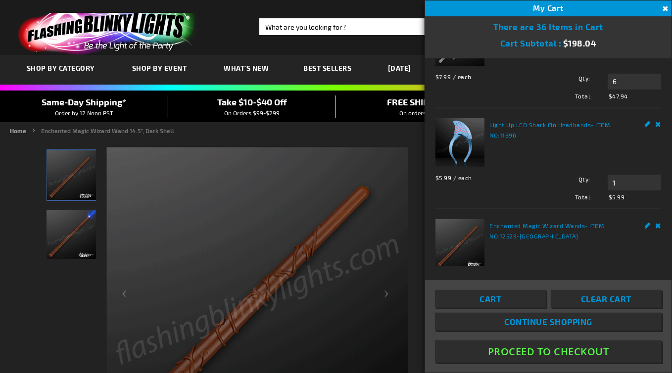
scroll to position [374, 0]
click at [656, 119] on link "Remove" at bounding box center [659, 124] width 6 height 10
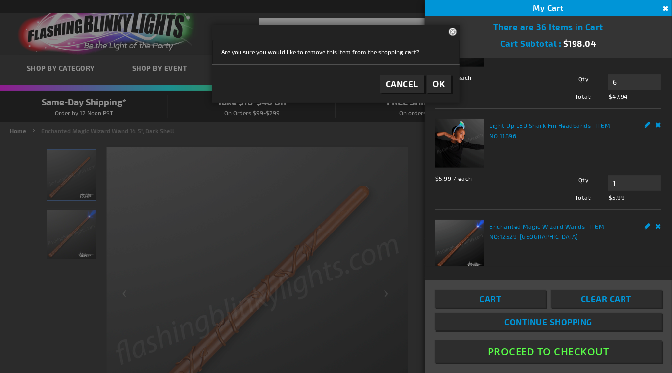
click at [440, 85] on span "OK" at bounding box center [439, 83] width 13 height 11
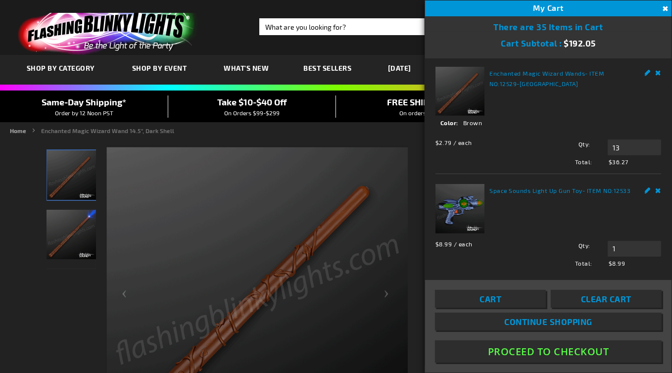
scroll to position [434, 0]
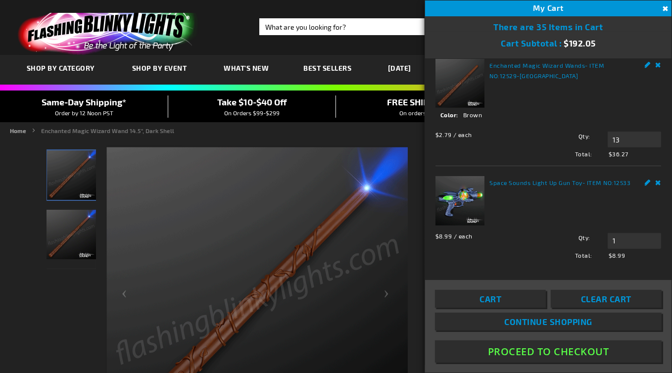
click at [461, 192] on img at bounding box center [460, 200] width 49 height 49
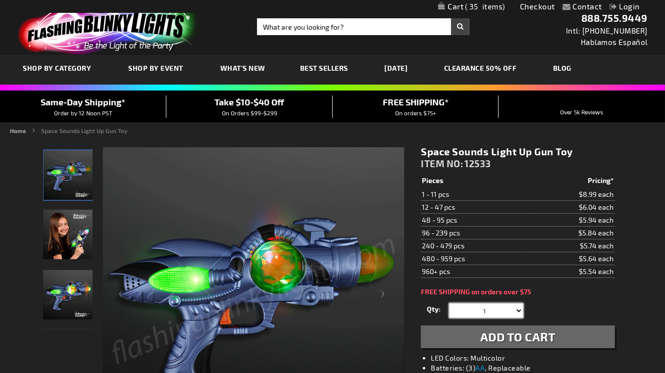
click at [518, 309] on select "1 2 3 4 5 6 7 8 9 10 11 12 24 36 48 60 72 84 96 108 120" at bounding box center [486, 310] width 74 height 15
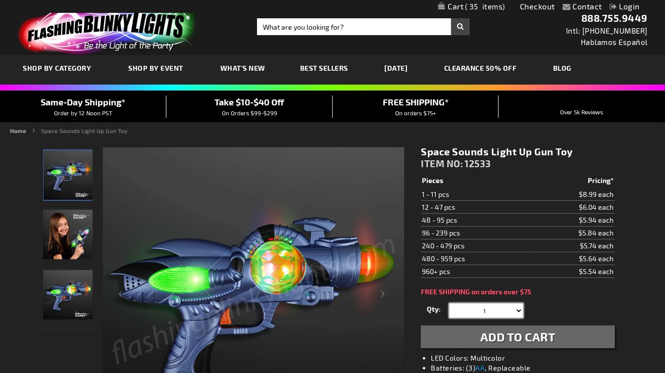
select select "6"
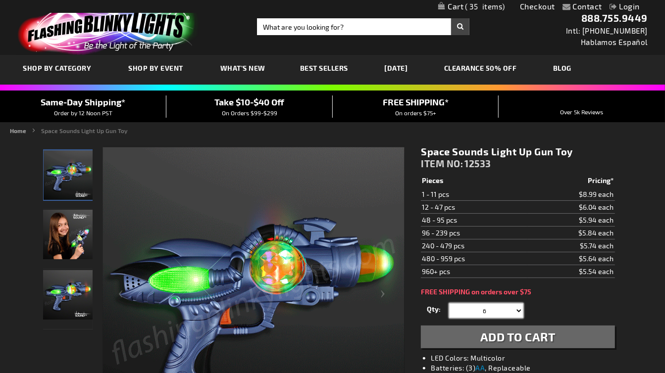
click at [449, 303] on select "1 2 3 4 5 6 7 8 9 10 11 12 24 36 48 60 72 84 96 108 120" at bounding box center [486, 310] width 74 height 15
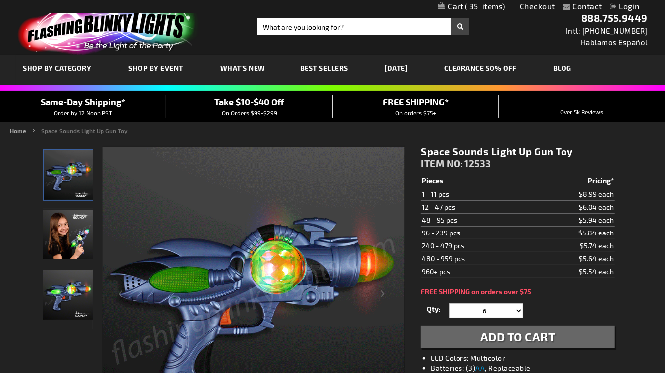
click at [532, 334] on span "Add to Cart" at bounding box center [517, 337] width 75 height 14
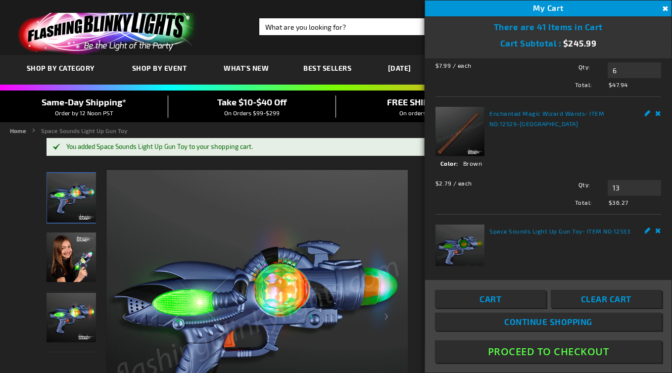
scroll to position [368, 0]
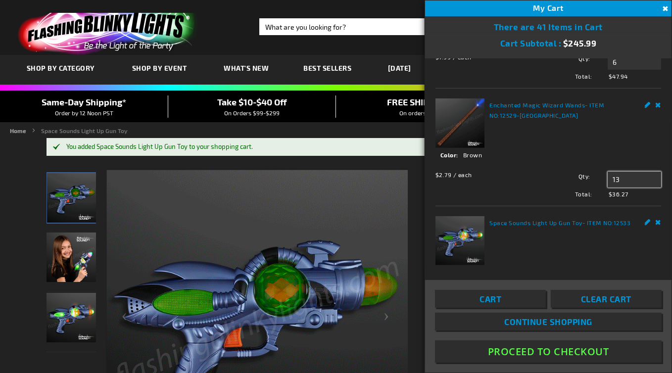
click at [619, 188] on input "13" at bounding box center [634, 180] width 53 height 16
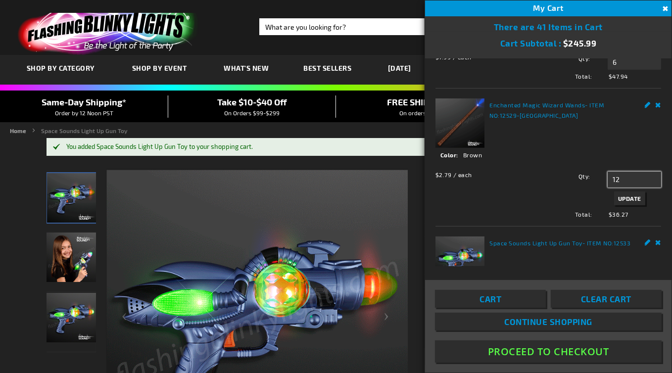
type input "12"
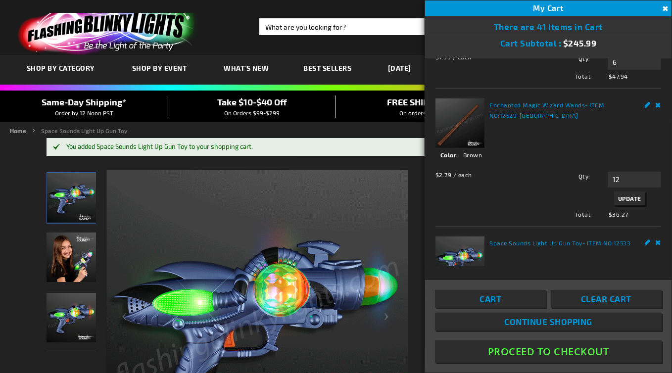
click at [623, 202] on span "Update" at bounding box center [629, 198] width 23 height 7
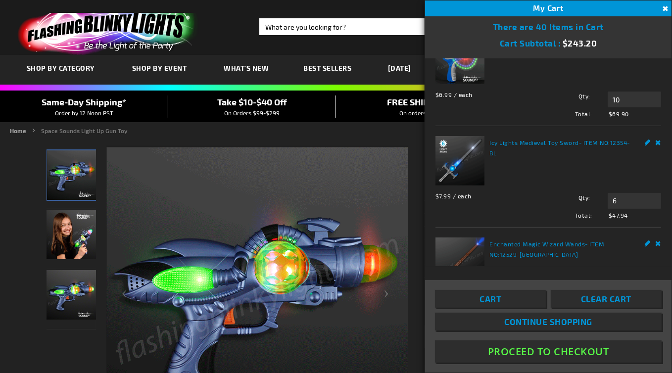
scroll to position [259, 0]
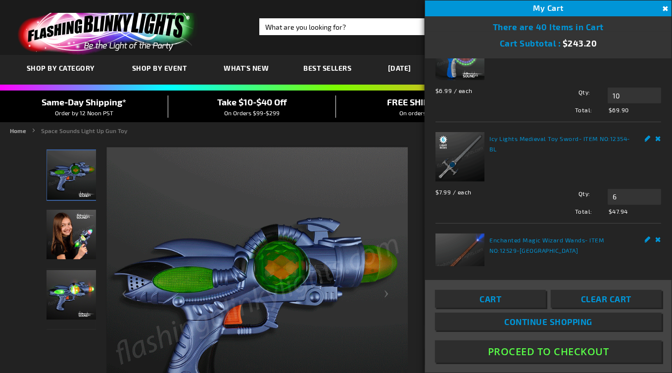
click at [660, 177] on div "LED Poi Balls Swirling Light Toy - ITEM NO: 11919 $5.99 / each Total: $23.96 Qt…" at bounding box center [548, 162] width 246 height 208
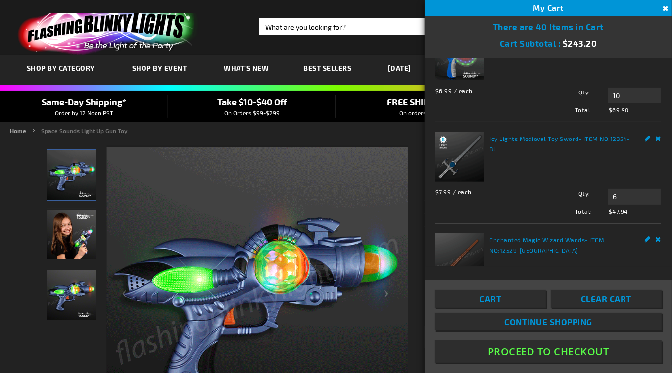
click at [660, 176] on div "LED Poi Balls Swirling Light Toy - ITEM NO: 11919 $5.99 / each Total: $23.96 Qt…" at bounding box center [548, 162] width 246 height 208
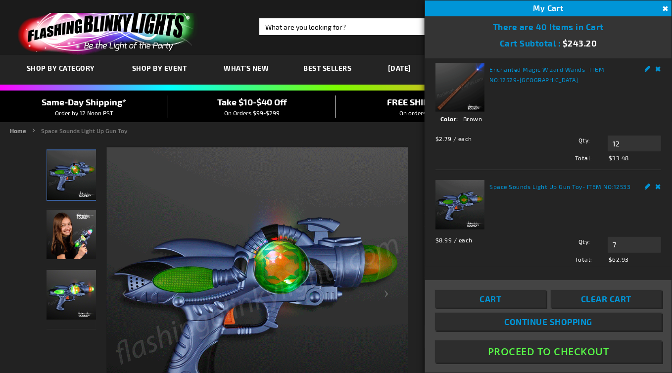
scroll to position [434, 0]
